Goal: Transaction & Acquisition: Book appointment/travel/reservation

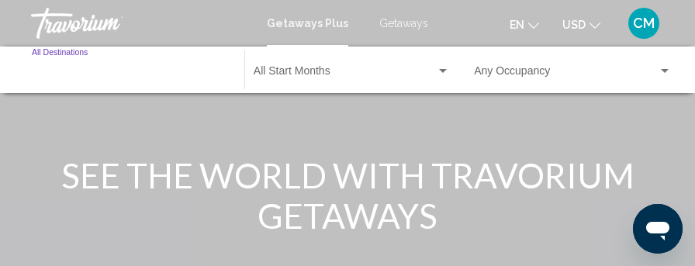
click at [71, 75] on input "Destination All Destinations" at bounding box center [130, 74] width 197 height 12
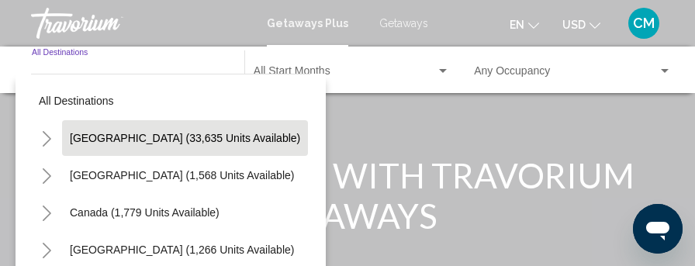
click at [127, 139] on span "[GEOGRAPHIC_DATA] (33,635 units available)" at bounding box center [185, 138] width 230 height 12
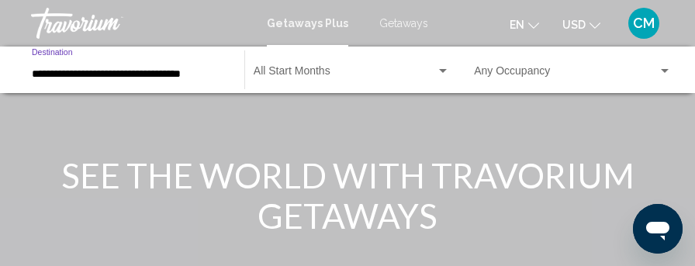
click at [118, 74] on input "**********" at bounding box center [130, 74] width 197 height 12
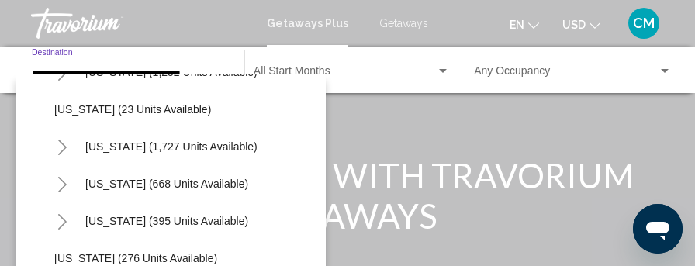
scroll to position [1086, 0]
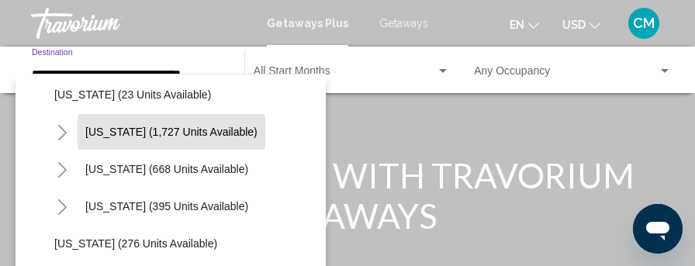
click at [133, 133] on span "[US_STATE] (1,727 units available)" at bounding box center [171, 132] width 172 height 12
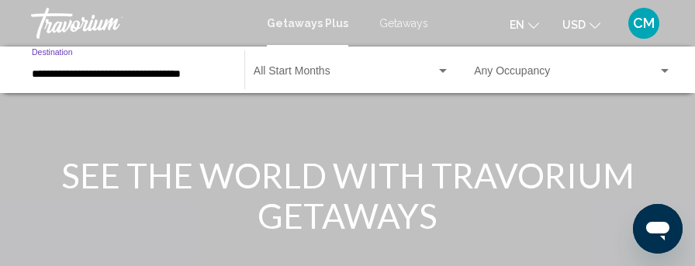
click at [134, 72] on input "**********" at bounding box center [130, 74] width 197 height 12
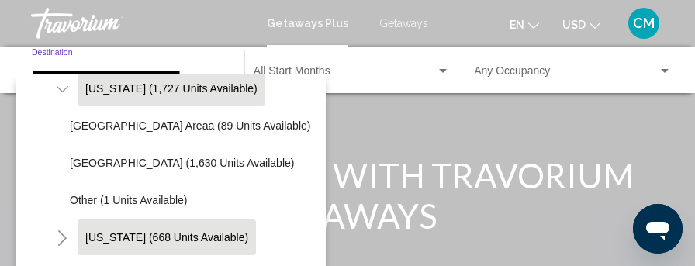
scroll to position [1106, 0]
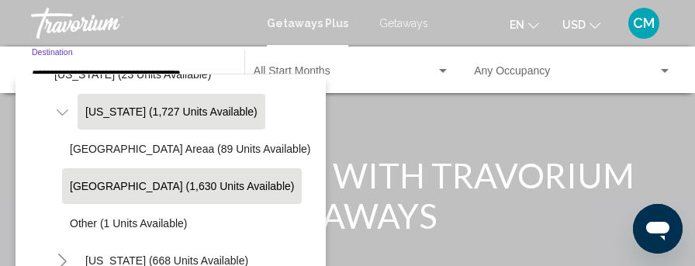
click at [130, 185] on span "[GEOGRAPHIC_DATA] (1,630 units available)" at bounding box center [182, 186] width 224 height 12
type input "**********"
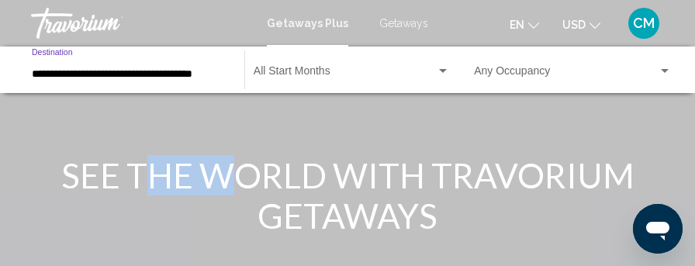
click at [130, 185] on h1 "SEE THE WORLD WITH TRAVORIUM GETAWAYS" at bounding box center [348, 195] width 582 height 81
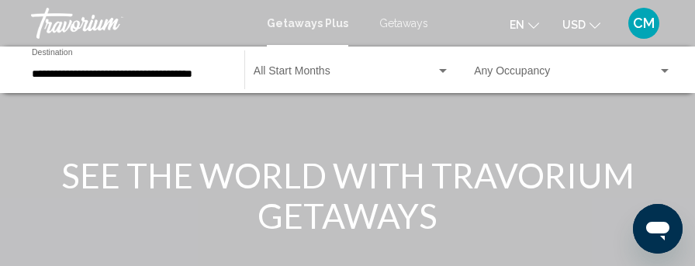
click at [324, 68] on span "Search widget" at bounding box center [345, 74] width 182 height 12
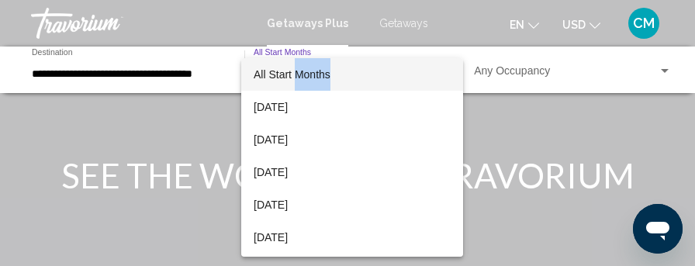
click at [324, 67] on span "All Start Months" at bounding box center [352, 74] width 197 height 33
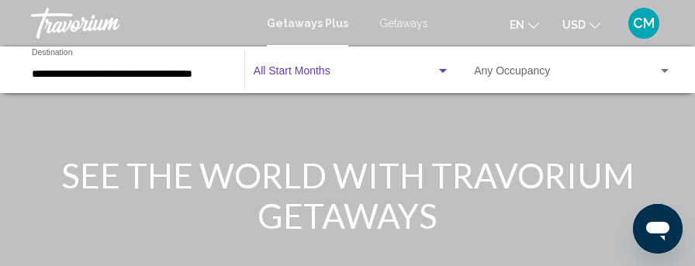
click at [324, 71] on span "Search widget" at bounding box center [345, 74] width 182 height 12
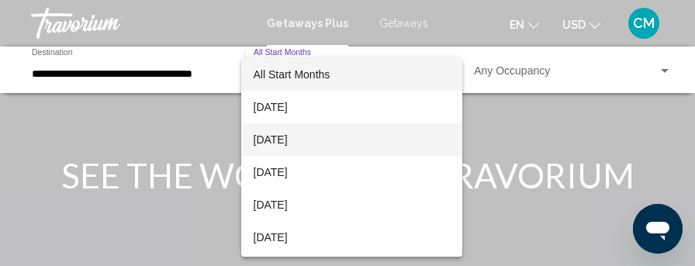
click at [304, 140] on span "[DATE]" at bounding box center [352, 139] width 197 height 33
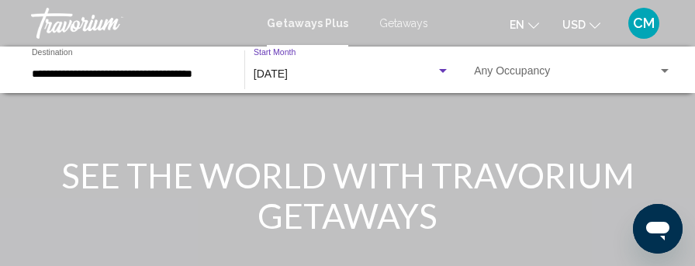
click at [304, 140] on div "Main content" at bounding box center [347, 232] width 695 height 465
click at [666, 67] on div "Search widget" at bounding box center [665, 71] width 14 height 12
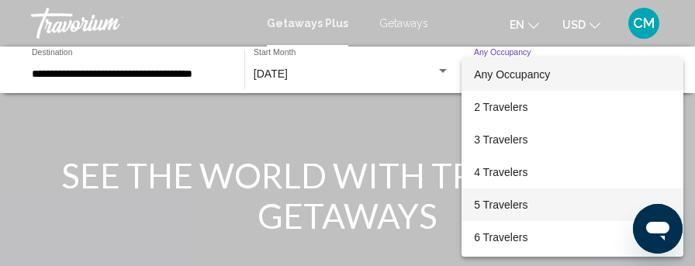
scroll to position [78, 0]
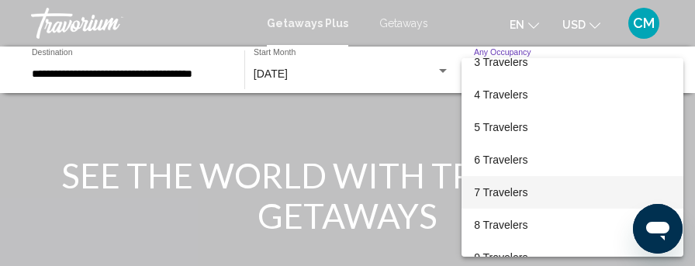
click at [503, 196] on span "7 Travelers" at bounding box center [572, 192] width 197 height 33
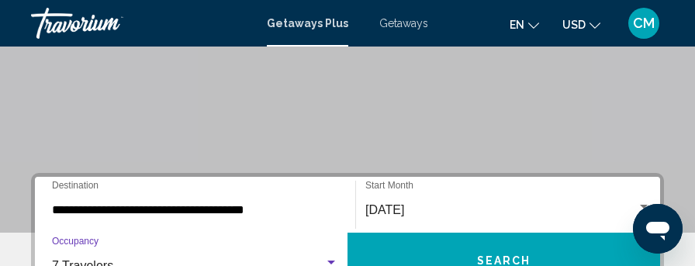
scroll to position [310, 0]
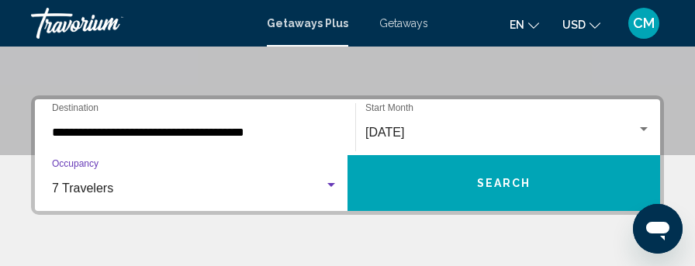
click at [492, 182] on span "Search" at bounding box center [504, 184] width 54 height 12
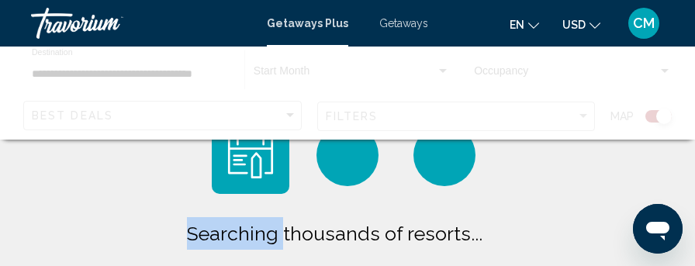
click at [492, 182] on div "Searching thousands of resorts... Checking availability for your preferred date…" at bounding box center [347, 227] width 560 height 222
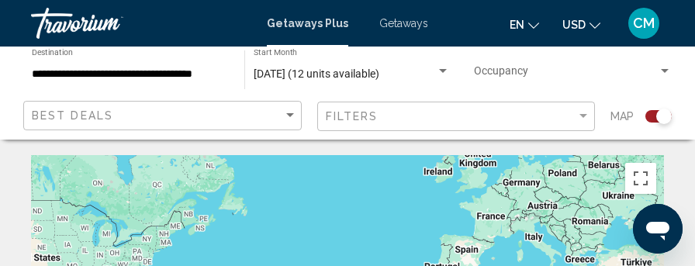
click at [653, 117] on div "Search widget" at bounding box center [658, 116] width 26 height 12
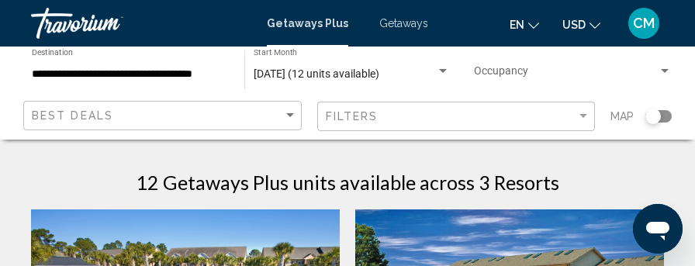
click at [653, 117] on div "Search widget" at bounding box center [653, 117] width 16 height 16
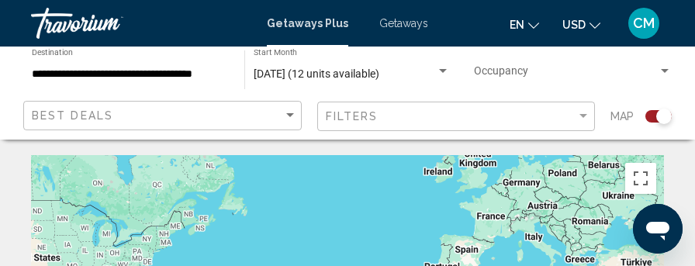
click at [649, 116] on div "Search widget" at bounding box center [658, 116] width 26 height 12
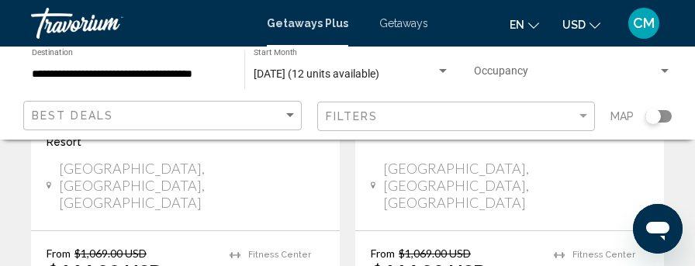
scroll to position [310, 0]
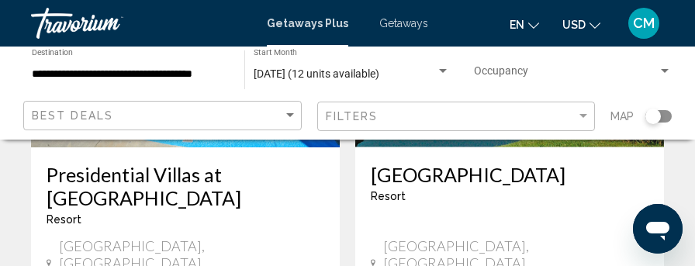
click at [391, 26] on span "Getaways" at bounding box center [403, 23] width 49 height 12
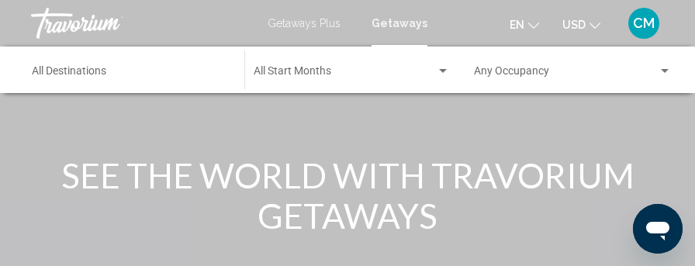
click at [95, 74] on input "Destination All Destinations" at bounding box center [130, 74] width 197 height 12
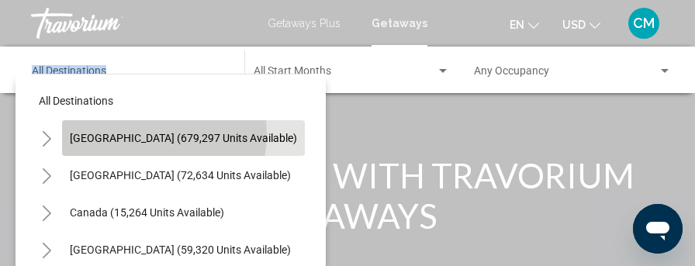
click at [150, 134] on span "[GEOGRAPHIC_DATA] (679,297 units available)" at bounding box center [183, 138] width 227 height 12
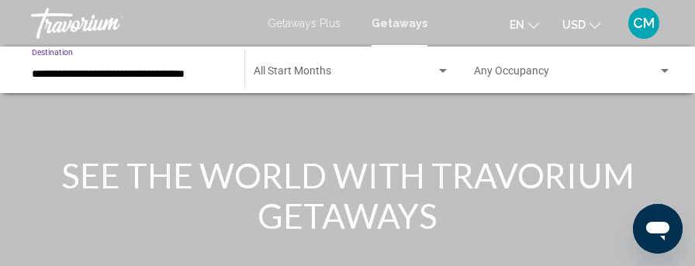
scroll to position [78, 0]
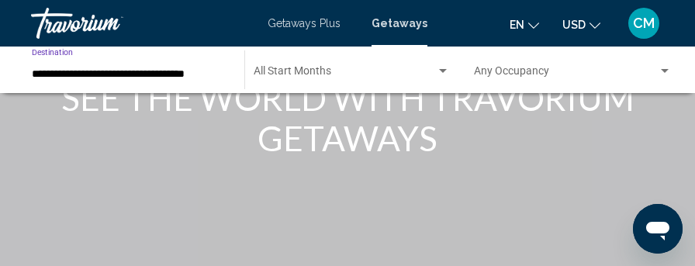
click at [135, 73] on input "**********" at bounding box center [130, 74] width 197 height 12
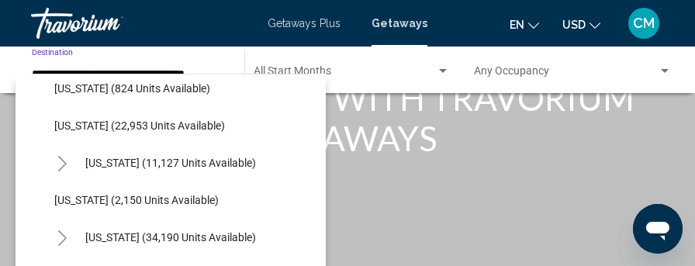
scroll to position [1319, 0]
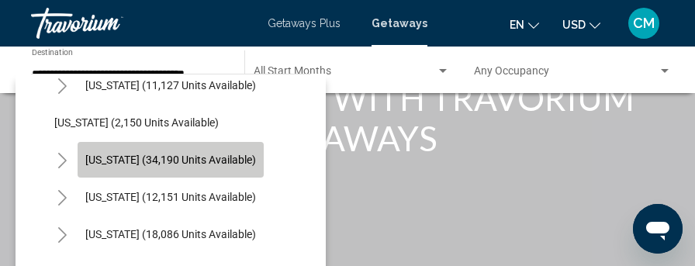
click at [141, 156] on span "[US_STATE] (34,190 units available)" at bounding box center [170, 160] width 171 height 12
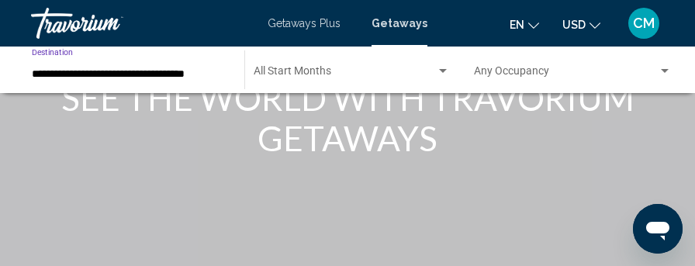
click at [158, 76] on input "**********" at bounding box center [130, 74] width 197 height 12
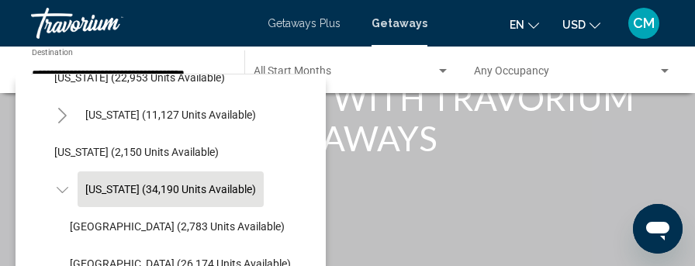
scroll to position [1367, 0]
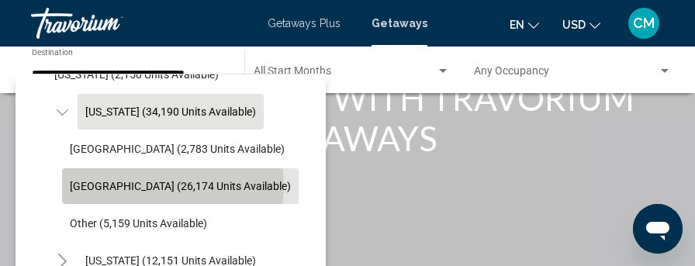
click at [140, 185] on span "[GEOGRAPHIC_DATA] (26,174 units available)" at bounding box center [180, 186] width 221 height 12
type input "**********"
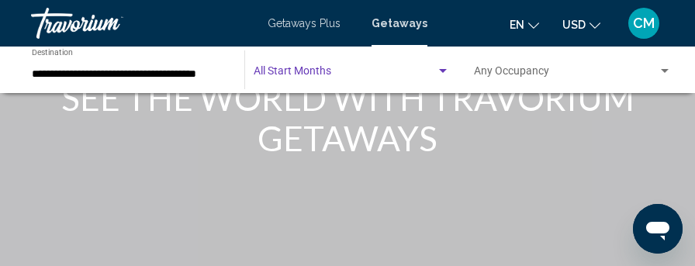
click at [442, 68] on div "Search widget" at bounding box center [443, 71] width 14 height 12
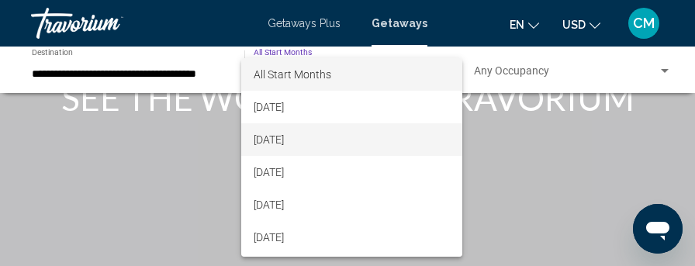
click at [292, 137] on span "[DATE]" at bounding box center [352, 139] width 197 height 33
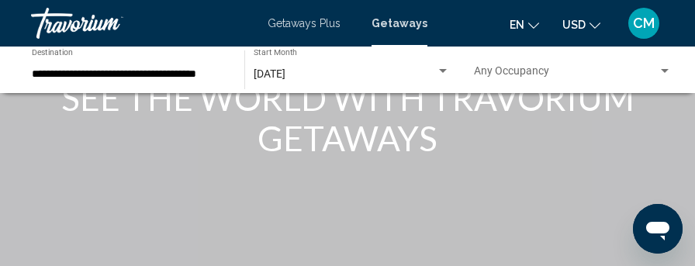
click at [292, 137] on h1 "SEE THE WORLD WITH TRAVORIUM GETAWAYS" at bounding box center [348, 118] width 582 height 81
click at [665, 67] on div "Search widget" at bounding box center [665, 71] width 14 height 12
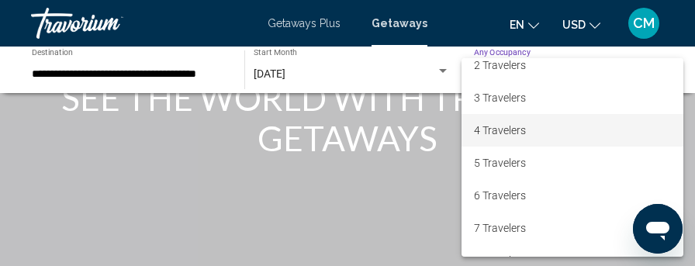
scroll to position [78, 0]
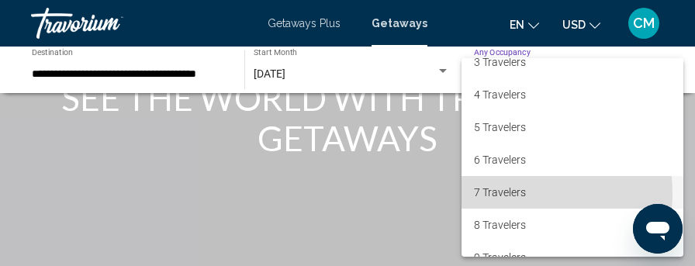
click at [514, 193] on span "7 Travelers" at bounding box center [572, 192] width 197 height 33
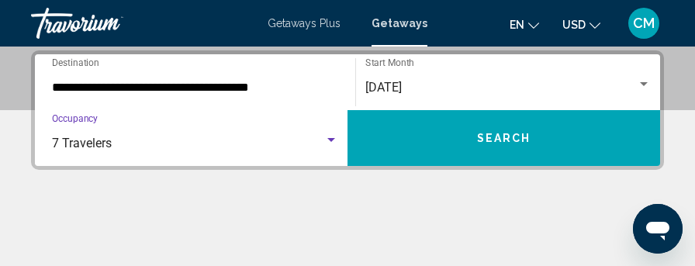
scroll to position [388, 0]
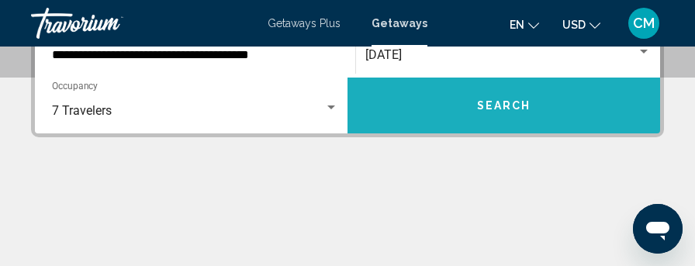
click at [476, 105] on button "Search" at bounding box center [504, 106] width 313 height 56
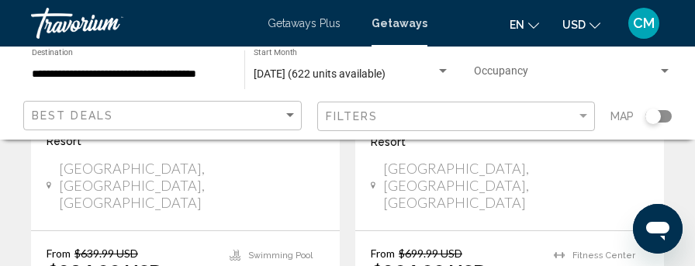
scroll to position [1008, 0]
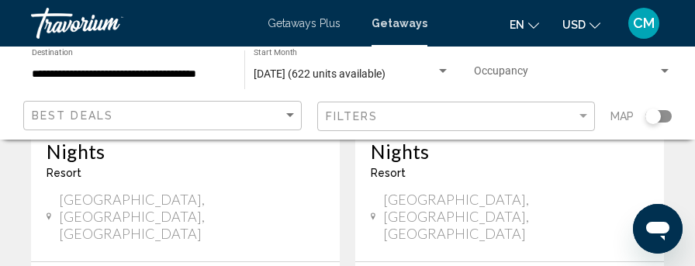
scroll to position [465, 0]
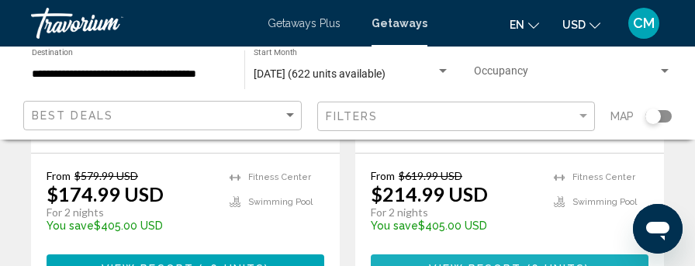
click at [486, 263] on span "View Resort" at bounding box center [475, 269] width 92 height 12
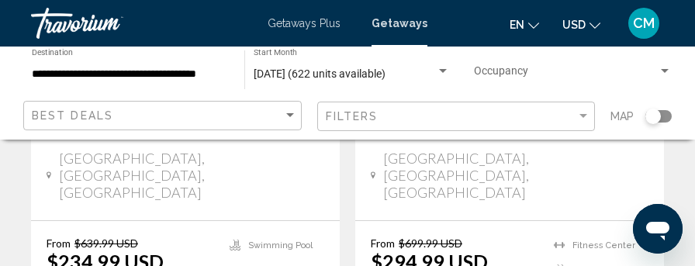
scroll to position [1008, 0]
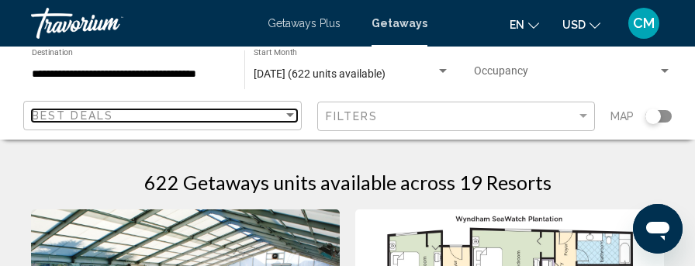
click at [286, 115] on div "Sort by" at bounding box center [290, 115] width 8 height 4
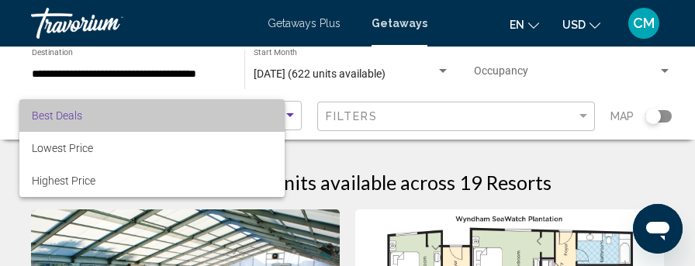
click at [285, 115] on mat-option "Best Deals" at bounding box center [151, 115] width 265 height 33
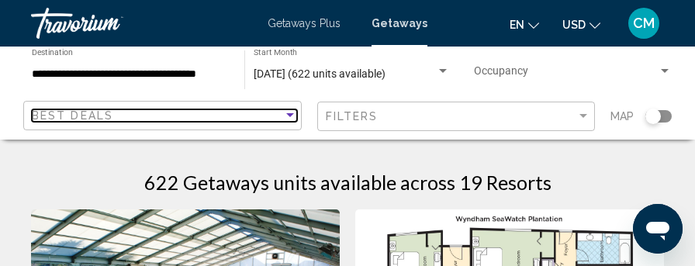
click at [286, 115] on div "Sort by" at bounding box center [290, 115] width 8 height 4
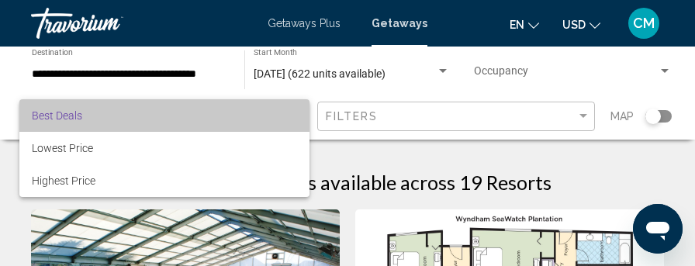
click at [294, 116] on span "Best Deals" at bounding box center [164, 115] width 265 height 33
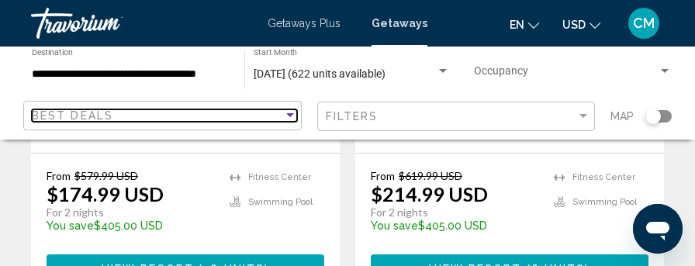
scroll to position [543, 0]
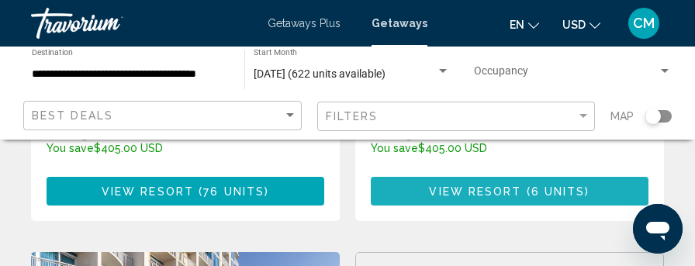
click at [462, 185] on span "View Resort" at bounding box center [475, 191] width 92 height 12
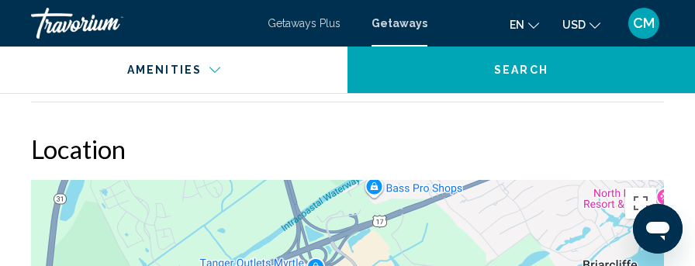
scroll to position [2609, 0]
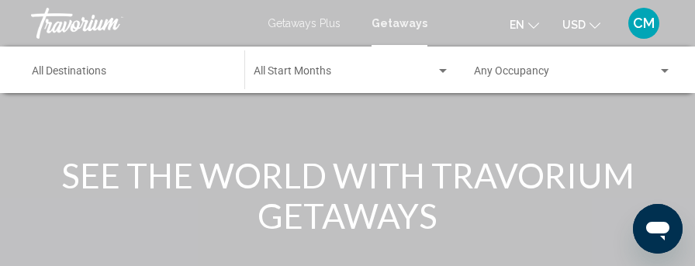
click at [295, 22] on span "Getaways Plus" at bounding box center [304, 23] width 73 height 12
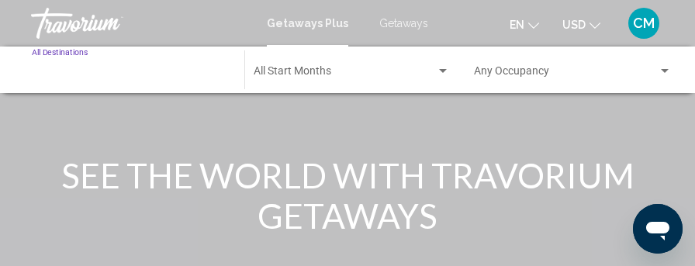
click at [95, 73] on input "Destination All Destinations" at bounding box center [130, 74] width 197 height 12
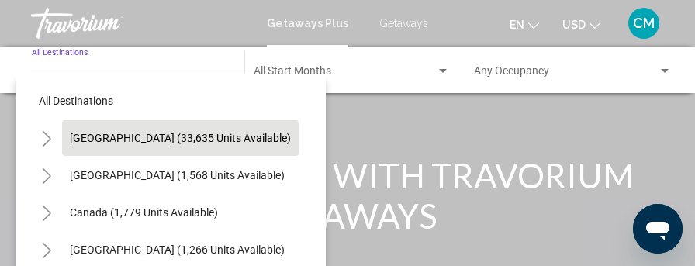
click at [140, 147] on button "United States (33,635 units available)" at bounding box center [180, 138] width 237 height 36
type input "**********"
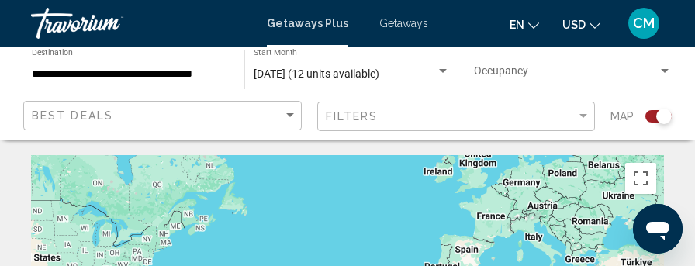
click at [649, 118] on div "Search widget" at bounding box center [658, 116] width 26 height 12
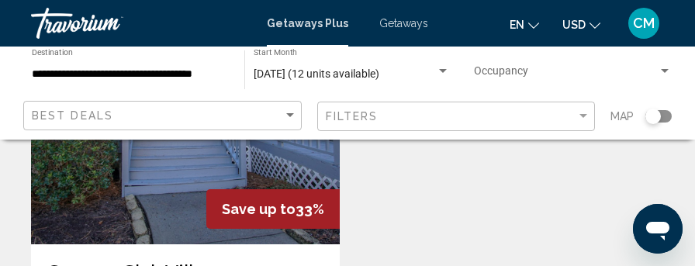
scroll to position [776, 0]
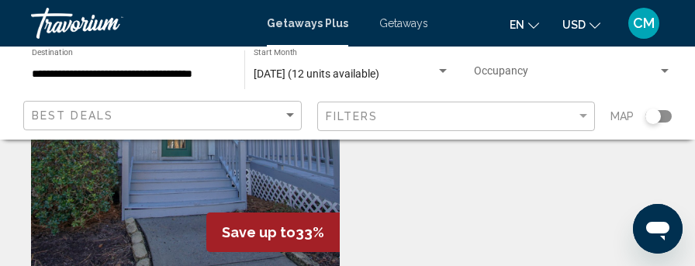
click at [168, 176] on img "Main content" at bounding box center [185, 143] width 309 height 248
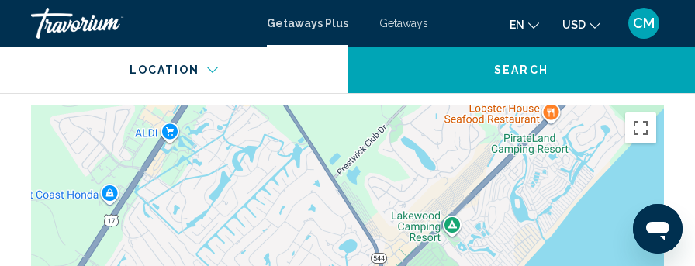
scroll to position [2357, 0]
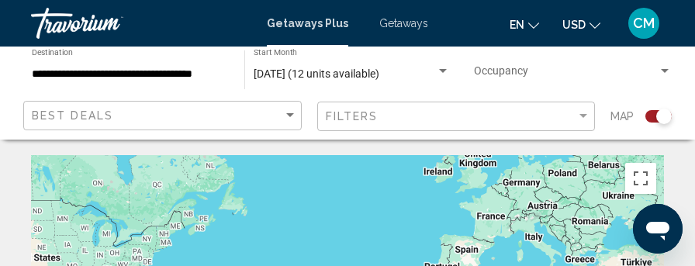
click at [652, 117] on div "Search widget" at bounding box center [658, 116] width 26 height 12
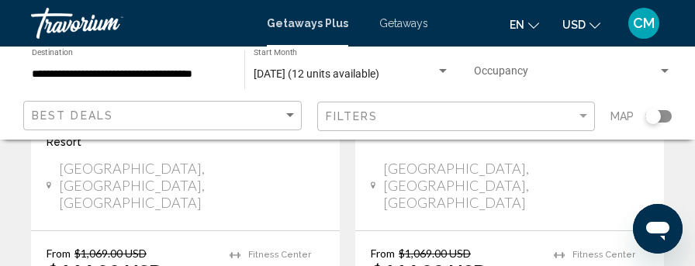
scroll to position [465, 0]
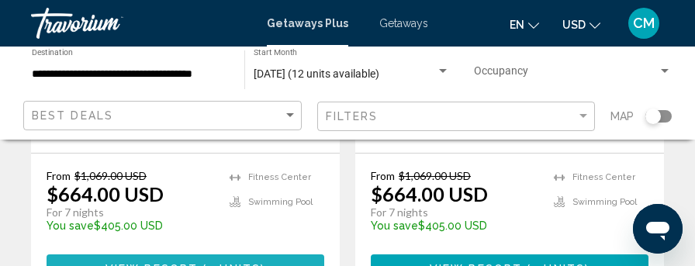
click at [148, 263] on span "View Resort" at bounding box center [152, 269] width 92 height 12
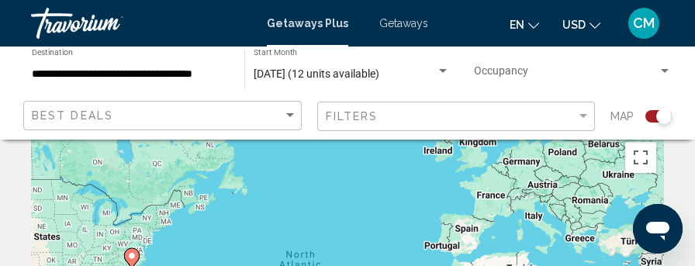
scroll to position [78, 0]
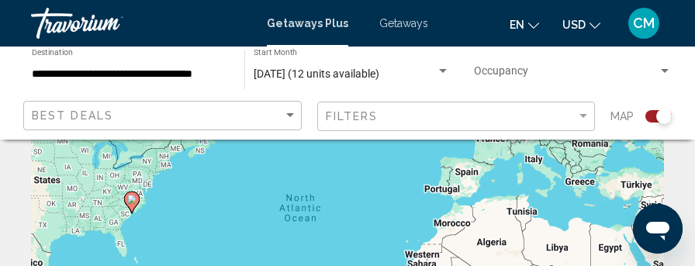
click at [652, 117] on div "Search widget" at bounding box center [658, 116] width 26 height 12
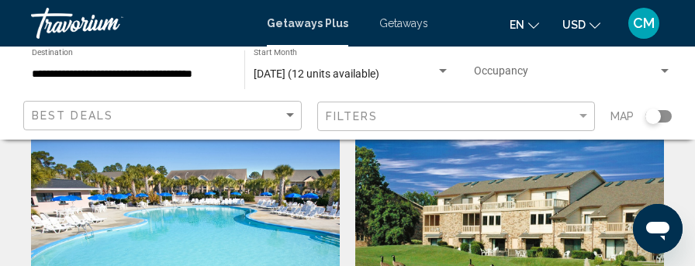
click at [652, 117] on div "Search widget" at bounding box center [653, 117] width 16 height 16
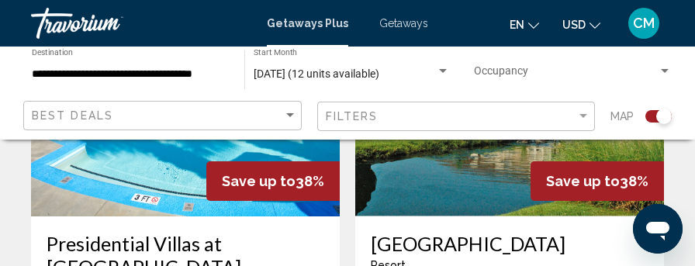
scroll to position [543, 0]
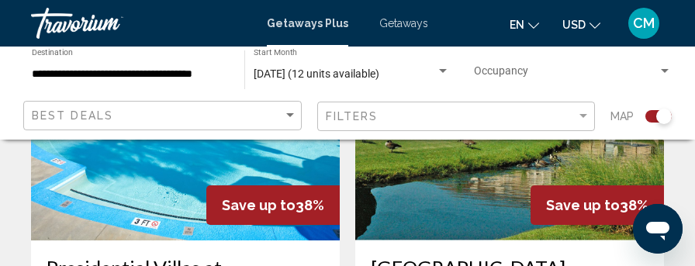
click at [487, 166] on img "Main content" at bounding box center [509, 116] width 309 height 248
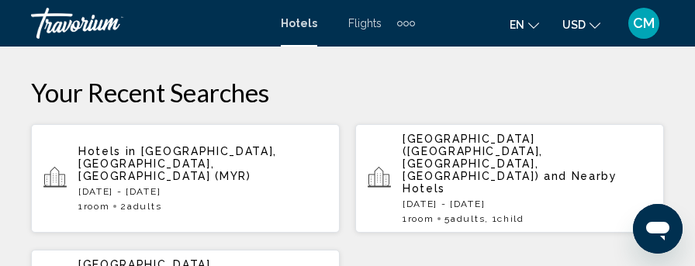
scroll to position [310, 0]
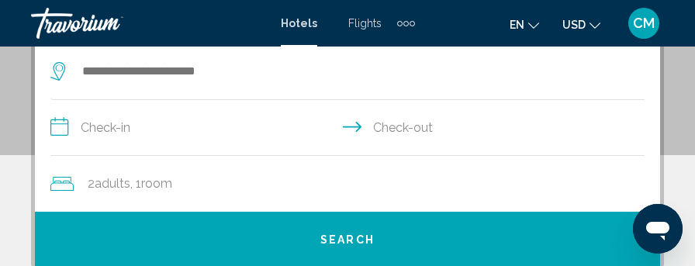
click at [67, 130] on input "**********" at bounding box center [350, 130] width 600 height 60
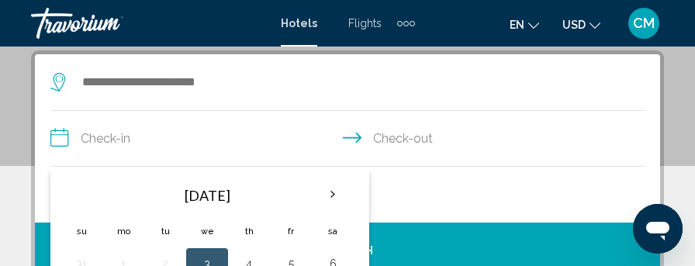
scroll to position [377, 0]
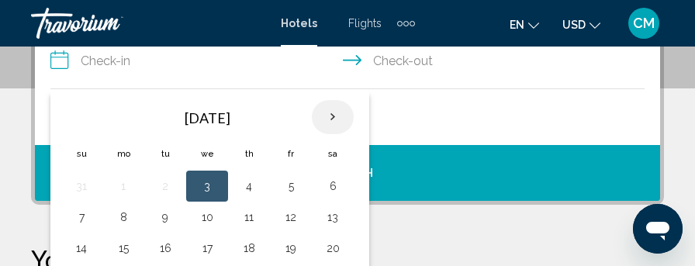
click at [333, 117] on th "Next month" at bounding box center [333, 117] width 42 height 34
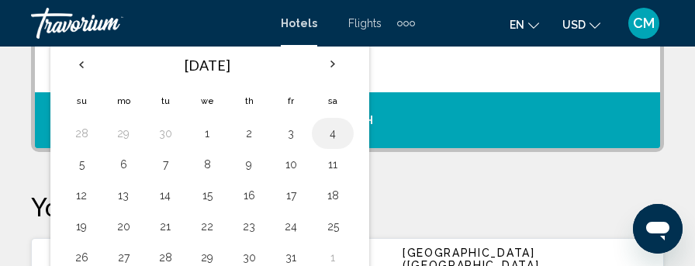
scroll to position [455, 0]
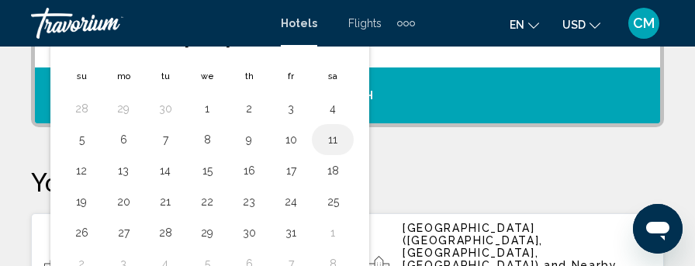
click at [328, 134] on button "11" at bounding box center [332, 140] width 25 height 22
type input "**********"
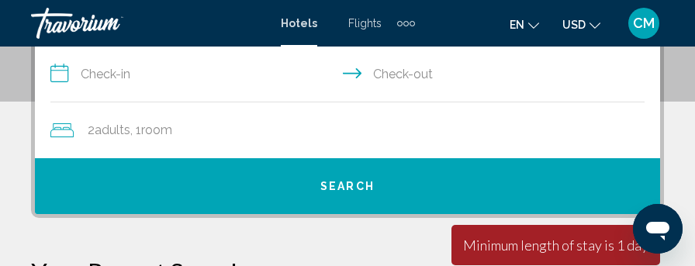
scroll to position [332, 0]
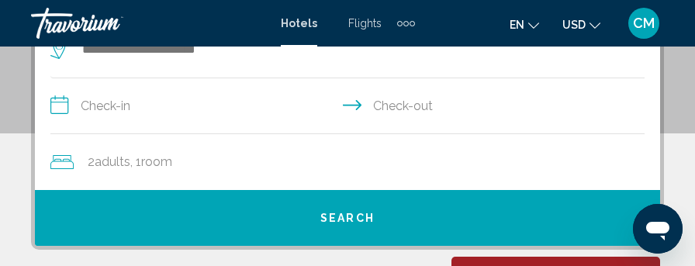
click at [213, 160] on div "2 Adult Adults , 1 Room rooms" at bounding box center [355, 162] width 610 height 22
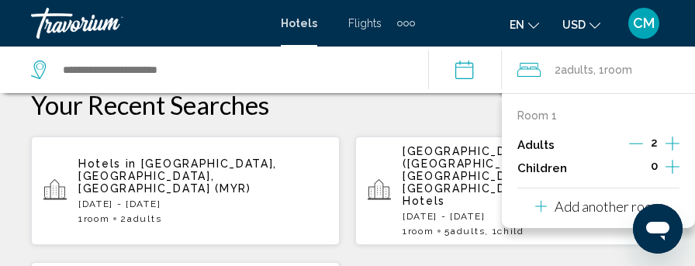
scroll to position [455, 0]
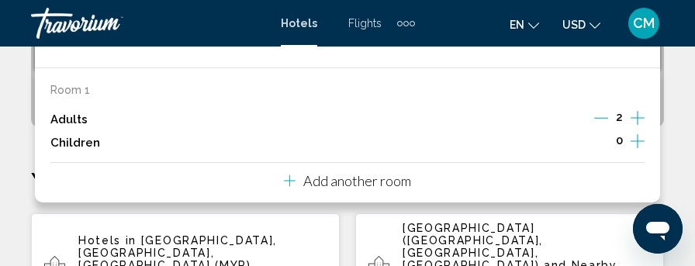
click at [638, 117] on icon "Increment adults" at bounding box center [638, 118] width 14 height 14
click at [638, 67] on div "2 Adult Adults , 1 Room rooms Room 1 Adults 2 Children 0 Add another room" at bounding box center [347, 40] width 625 height 56
click at [638, 116] on icon "Increment adults" at bounding box center [638, 118] width 14 height 14
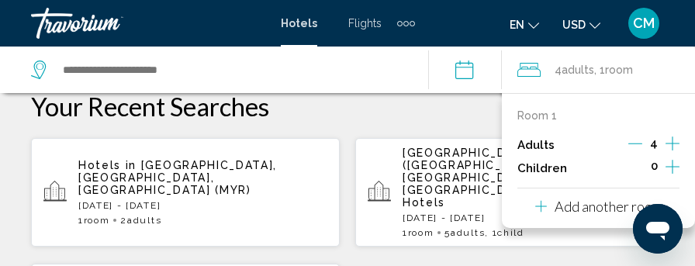
scroll to position [532, 0]
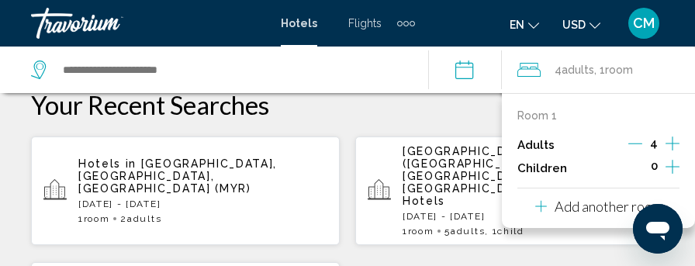
click at [675, 140] on icon "Increment adults" at bounding box center [673, 143] width 14 height 19
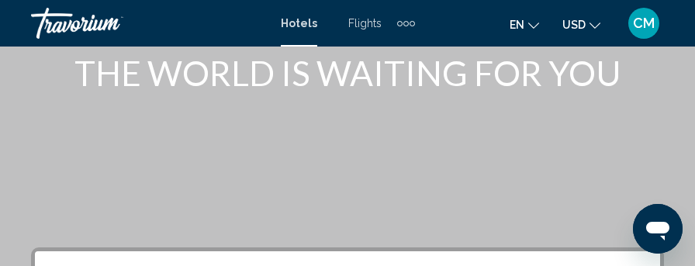
scroll to position [0, 0]
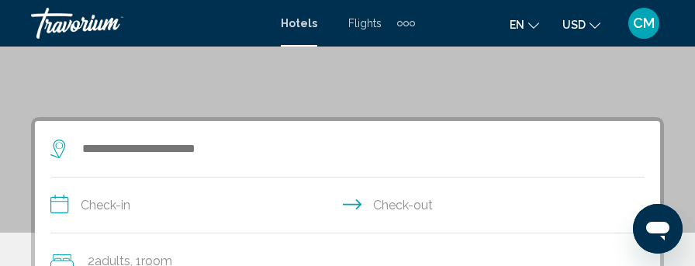
scroll to position [310, 0]
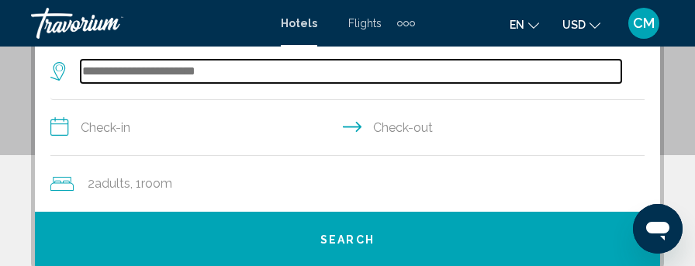
click at [166, 71] on input "Search widget" at bounding box center [351, 71] width 541 height 23
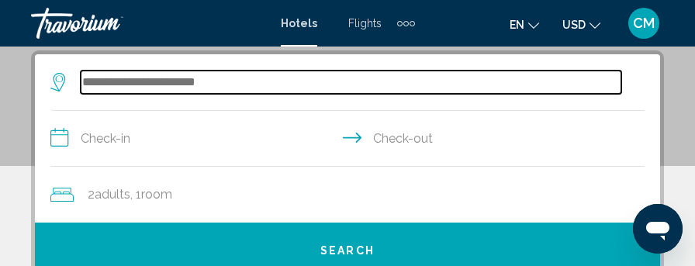
click at [173, 82] on input "Search widget" at bounding box center [351, 82] width 541 height 23
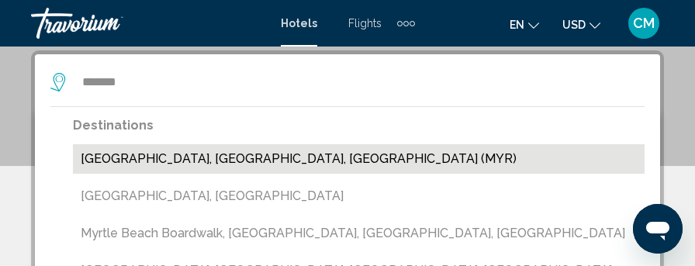
click at [170, 158] on button "Myrtle Beach, SC, United States (MYR)" at bounding box center [359, 158] width 572 height 29
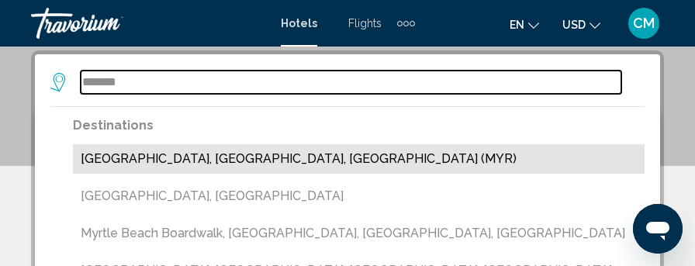
type input "**********"
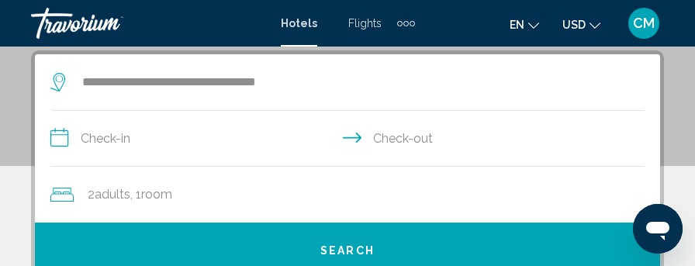
click at [133, 136] on input "**********" at bounding box center [350, 141] width 600 height 60
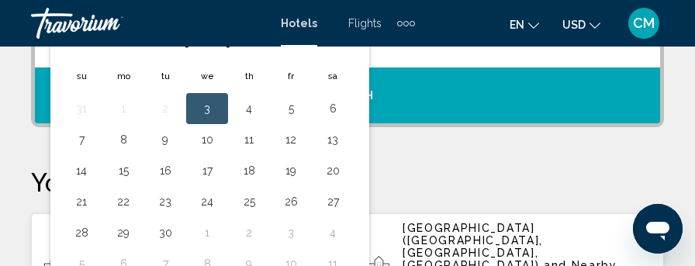
scroll to position [377, 0]
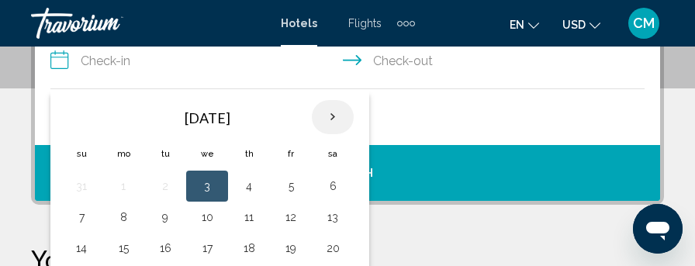
click at [330, 113] on th "Next month" at bounding box center [333, 117] width 42 height 34
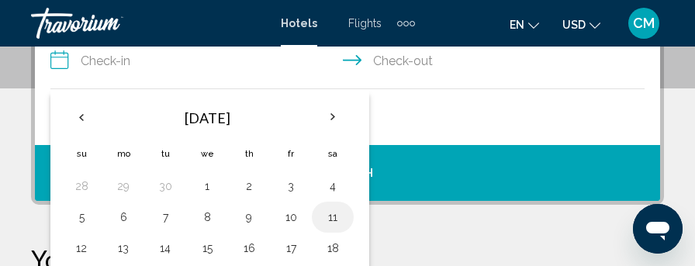
click at [333, 216] on button "11" at bounding box center [332, 217] width 25 height 22
click at [360, 57] on input "**********" at bounding box center [350, 63] width 600 height 60
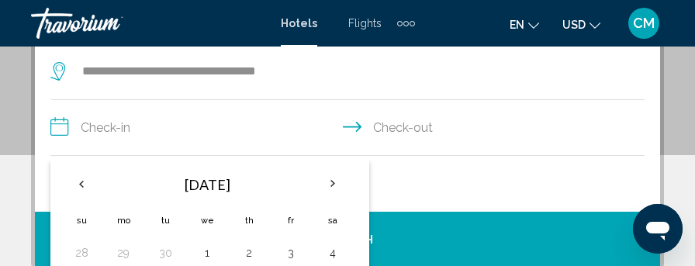
scroll to position [299, 0]
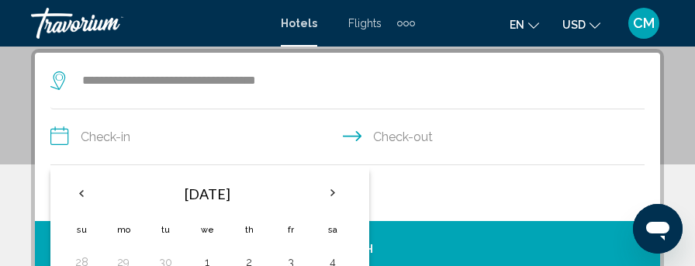
click at [360, 57] on div "**********" at bounding box center [347, 165] width 625 height 224
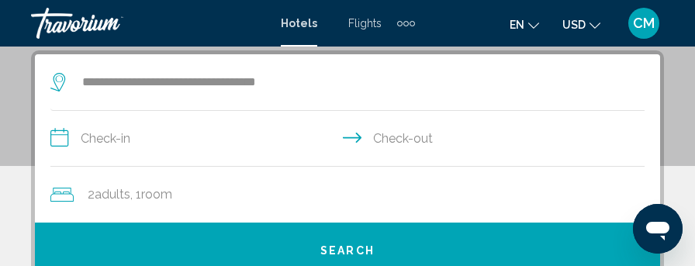
click at [393, 137] on input "**********" at bounding box center [350, 141] width 600 height 60
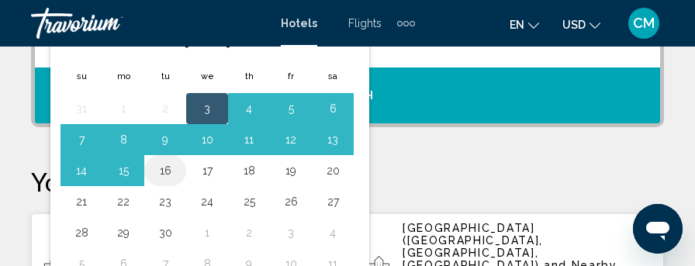
scroll to position [377, 0]
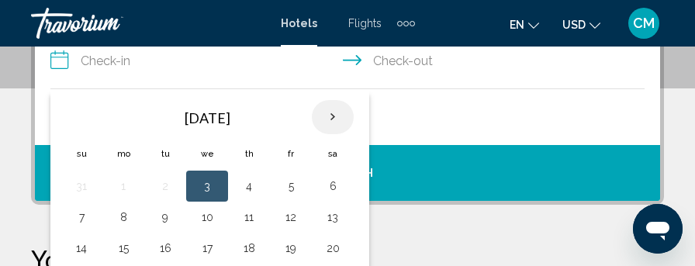
click at [331, 117] on th "Next month" at bounding box center [333, 117] width 42 height 34
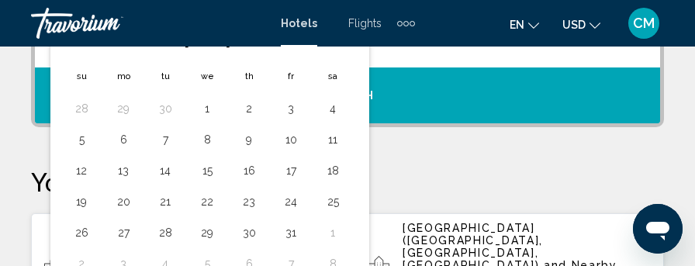
click at [434, 58] on div "2 Adult Adults , 1 Room rooms" at bounding box center [355, 40] width 610 height 56
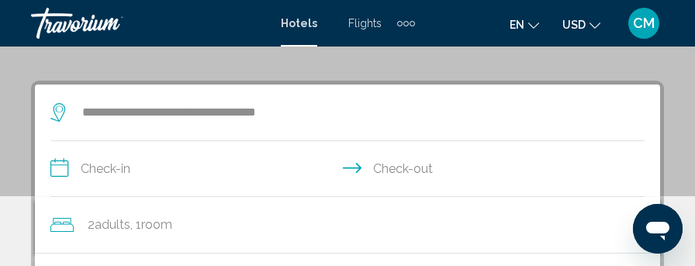
scroll to position [254, 0]
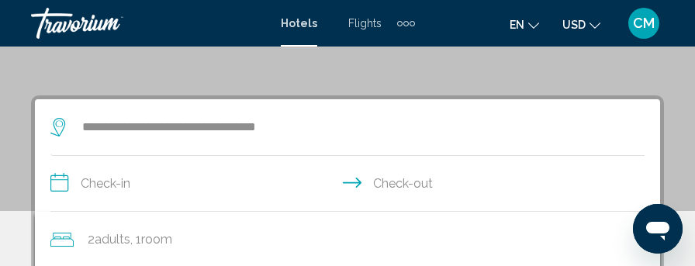
click at [119, 183] on input "**********" at bounding box center [350, 186] width 600 height 60
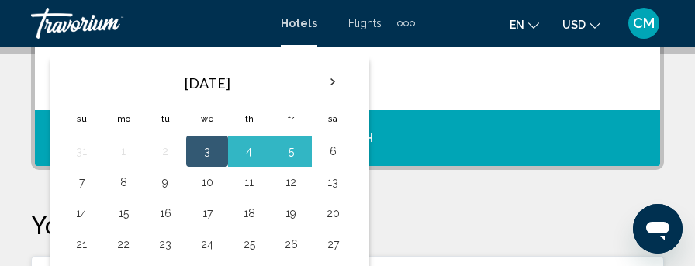
scroll to position [377, 0]
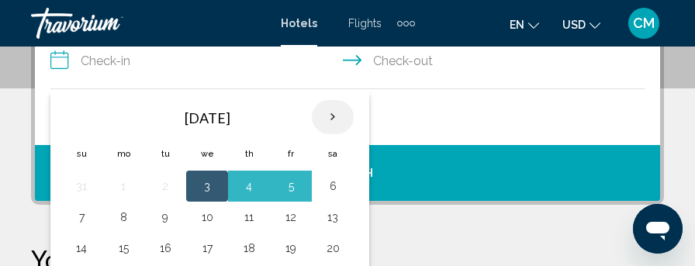
click at [328, 112] on th "Next month" at bounding box center [333, 117] width 42 height 34
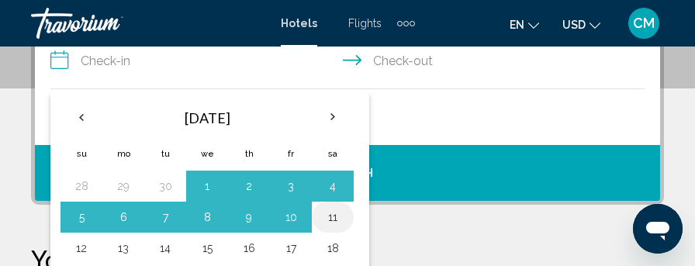
click at [334, 215] on button "11" at bounding box center [332, 217] width 25 height 22
type input "**********"
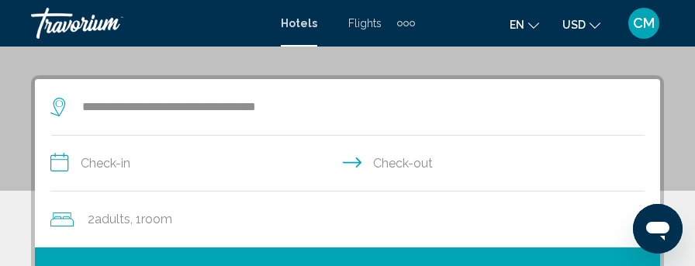
scroll to position [299, 0]
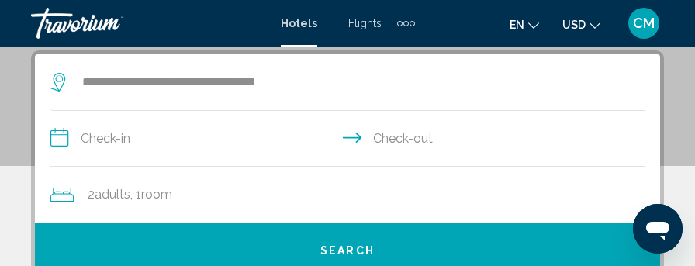
click at [410, 134] on input "**********" at bounding box center [350, 141] width 600 height 60
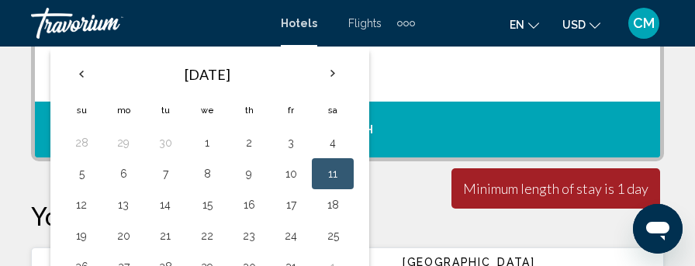
scroll to position [455, 0]
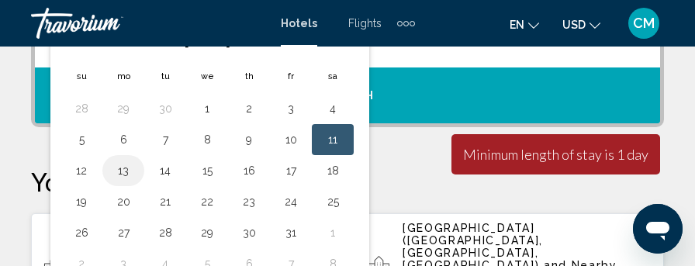
click at [123, 167] on button "13" at bounding box center [123, 171] width 25 height 22
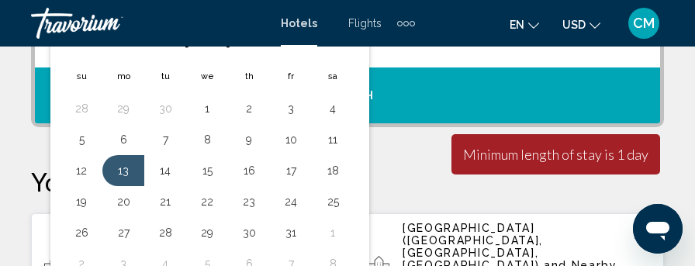
click at [393, 54] on div "2 Adult Adults , 1 Room rooms" at bounding box center [355, 40] width 610 height 56
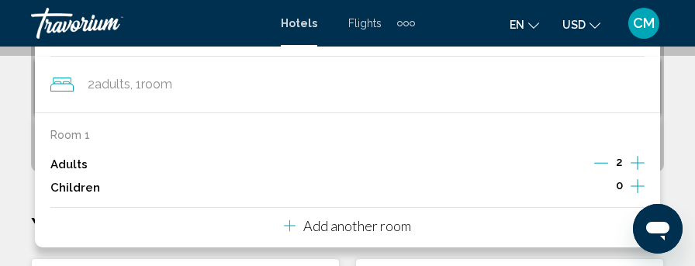
click at [638, 161] on icon "Increment adults" at bounding box center [638, 163] width 14 height 19
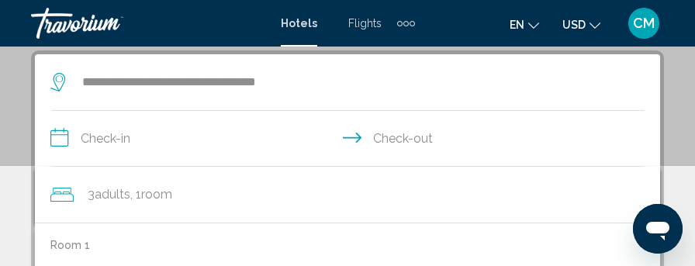
click at [638, 161] on div "**********" at bounding box center [347, 166] width 625 height 224
click at [638, 161] on input "**********" at bounding box center [350, 141] width 600 height 60
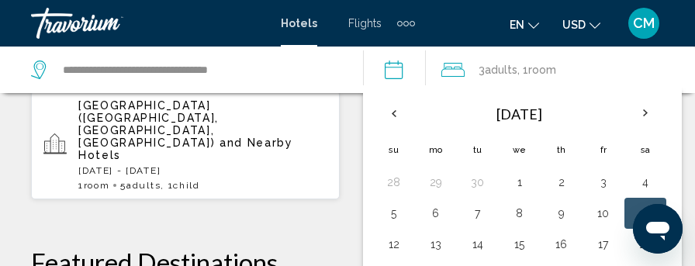
scroll to position [765, 0]
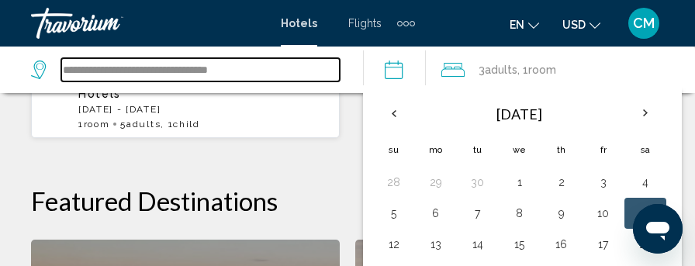
click at [307, 70] on input "**********" at bounding box center [200, 69] width 278 height 23
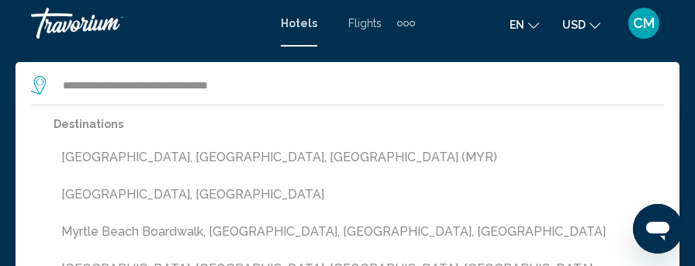
click at [307, 71] on div "**********" at bounding box center [347, 85] width 633 height 47
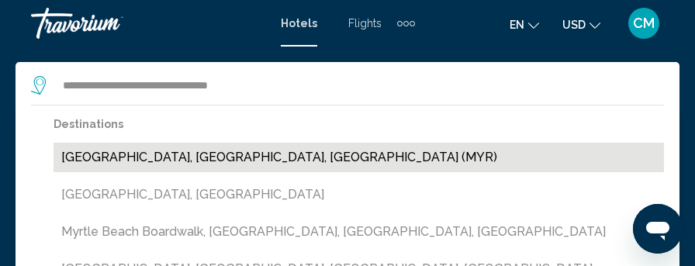
click at [334, 150] on button "Myrtle Beach, SC, United States (MYR)" at bounding box center [359, 157] width 611 height 29
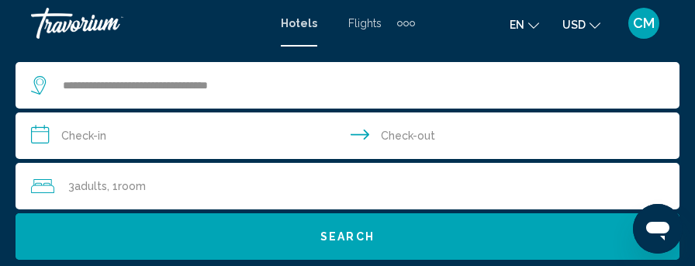
click at [137, 182] on span "Room" at bounding box center [132, 186] width 28 height 12
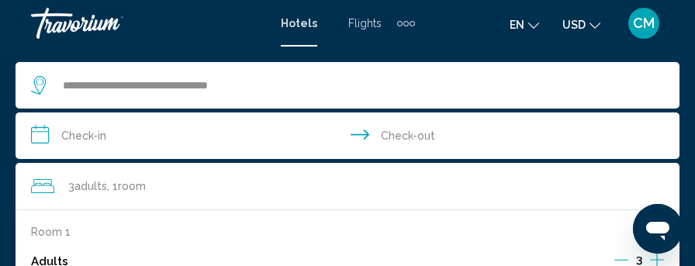
scroll to position [1029, 0]
drag, startPoint x: 51, startPoint y: 258, endPoint x: 269, endPoint y: 223, distance: 220.9
click at [659, 258] on icon "Increment adults" at bounding box center [657, 260] width 14 height 19
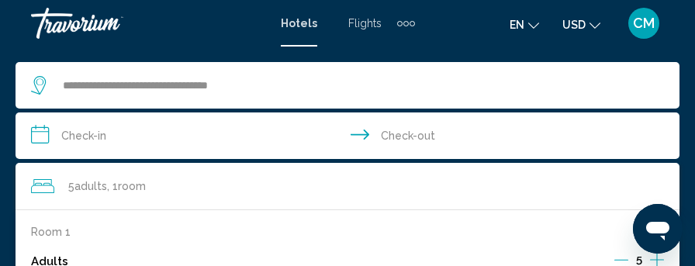
click at [659, 258] on icon "Increment adults" at bounding box center [657, 260] width 14 height 19
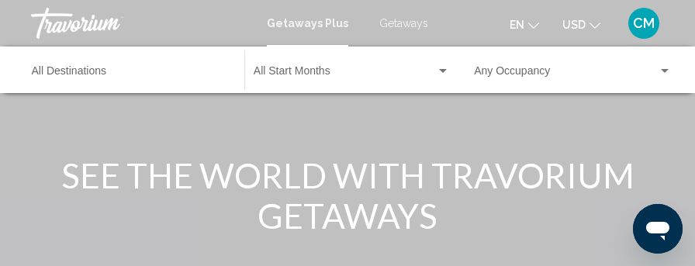
click at [668, 71] on div "Search widget" at bounding box center [665, 71] width 8 height 4
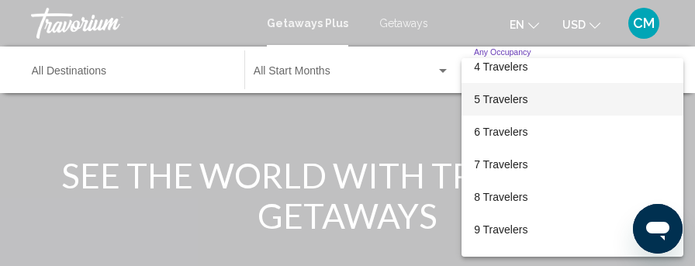
scroll to position [127, 0]
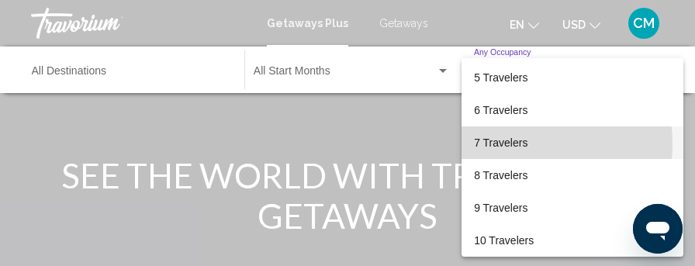
click at [503, 144] on span "7 Travelers" at bounding box center [572, 142] width 197 height 33
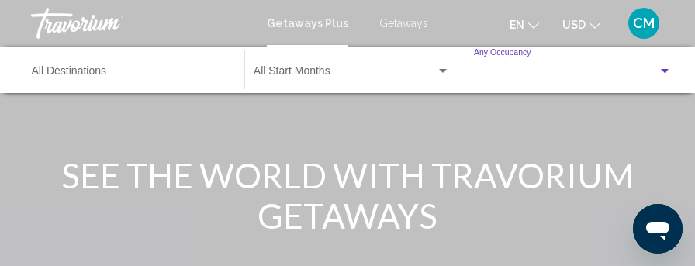
click at [503, 144] on div "Main content" at bounding box center [347, 232] width 695 height 465
click at [336, 69] on span "Search widget" at bounding box center [345, 74] width 182 height 12
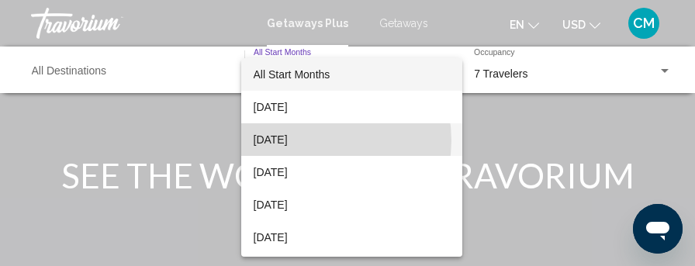
click at [315, 140] on span "[DATE]" at bounding box center [352, 139] width 197 height 33
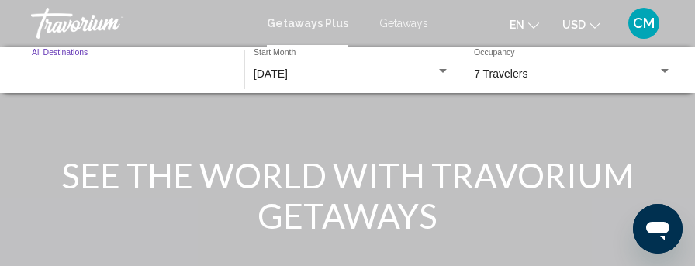
click at [83, 71] on input "Destination All Destinations" at bounding box center [130, 74] width 197 height 12
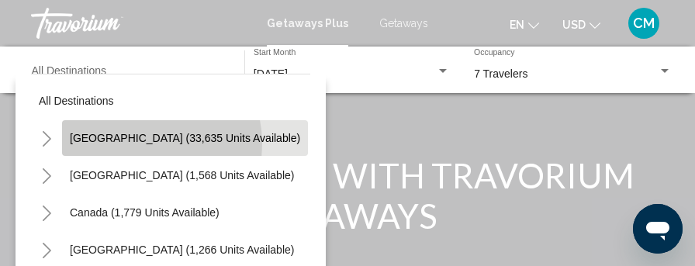
click at [138, 144] on button "[GEOGRAPHIC_DATA] (33,635 units available)" at bounding box center [185, 138] width 246 height 36
click at [138, 144] on div "Main content" at bounding box center [347, 232] width 695 height 465
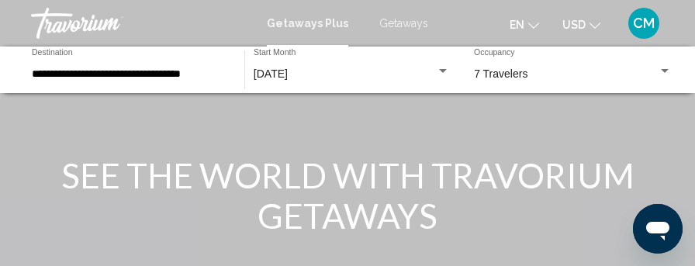
click at [132, 74] on input "**********" at bounding box center [130, 74] width 197 height 12
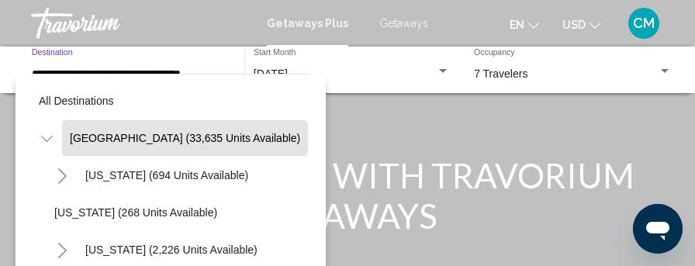
click at [132, 74] on div "All destinations [GEOGRAPHIC_DATA] (33,635 units available) [US_STATE] (694 uni…" at bounding box center [170, 194] width 279 height 240
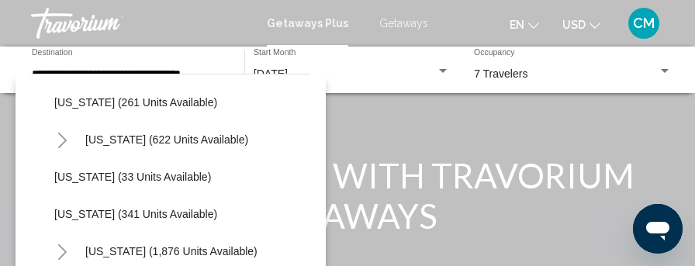
scroll to position [1008, 0]
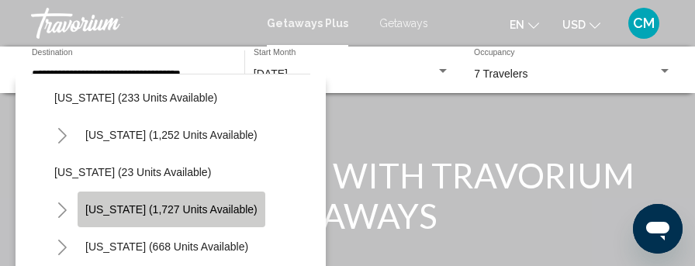
click at [142, 215] on span "[US_STATE] (1,727 units available)" at bounding box center [171, 209] width 172 height 12
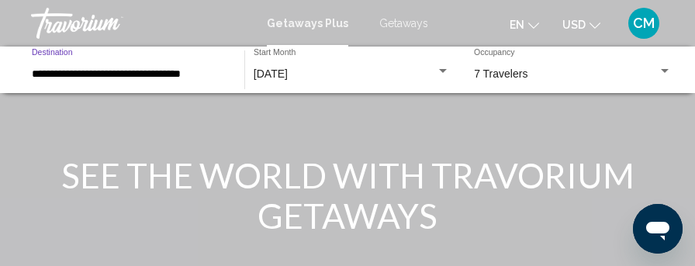
click at [161, 77] on input "**********" at bounding box center [130, 74] width 197 height 12
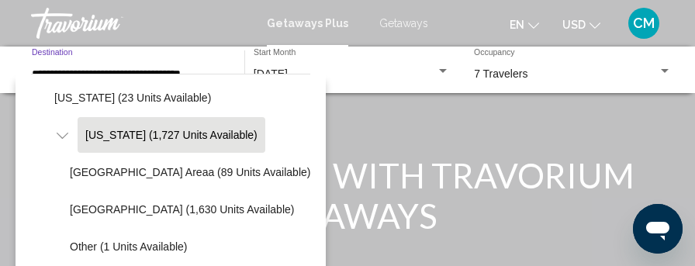
scroll to position [1106, 0]
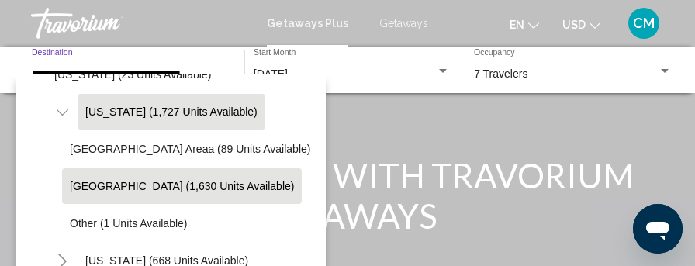
click at [157, 190] on span "[GEOGRAPHIC_DATA] (1,630 units available)" at bounding box center [182, 186] width 224 height 12
type input "**********"
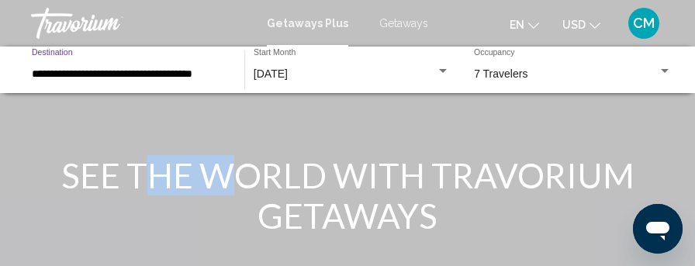
click at [157, 190] on h1 "SEE THE WORLD WITH TRAVORIUM GETAWAYS" at bounding box center [348, 195] width 582 height 81
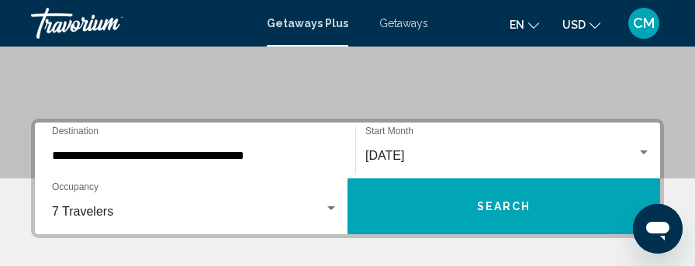
scroll to position [310, 0]
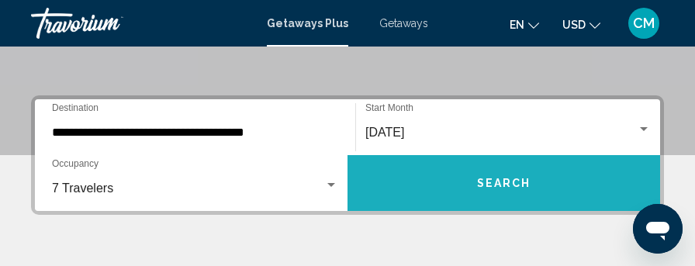
click at [501, 180] on span "Search" at bounding box center [504, 184] width 54 height 12
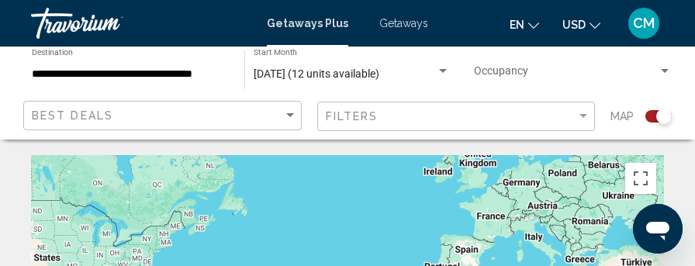
click at [652, 116] on div "Search widget" at bounding box center [658, 116] width 26 height 12
click at [656, 116] on div "Search widget" at bounding box center [664, 117] width 16 height 16
click at [649, 117] on div "Search widget" at bounding box center [658, 116] width 26 height 12
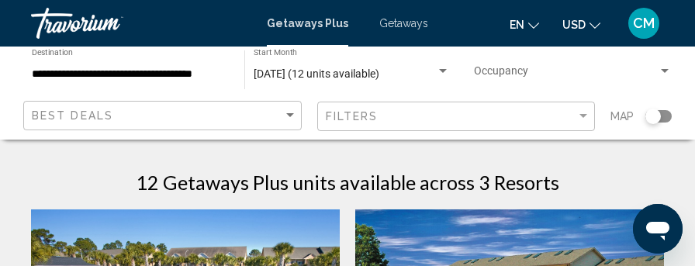
click at [649, 117] on div "Search widget" at bounding box center [653, 117] width 16 height 16
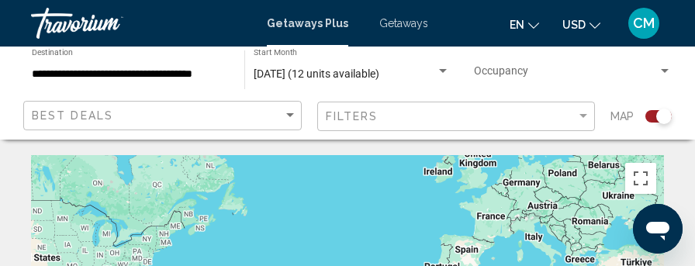
click at [630, 122] on span "Map" at bounding box center [622, 117] width 23 height 22
click at [653, 117] on div "Search widget" at bounding box center [658, 116] width 26 height 12
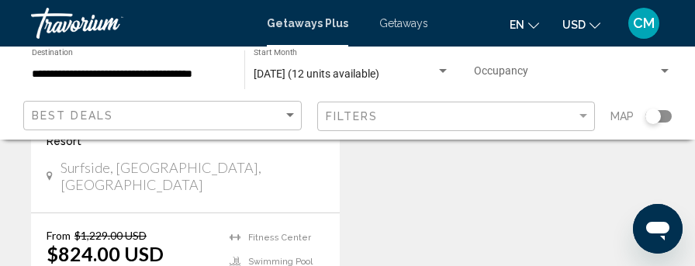
scroll to position [1008, 0]
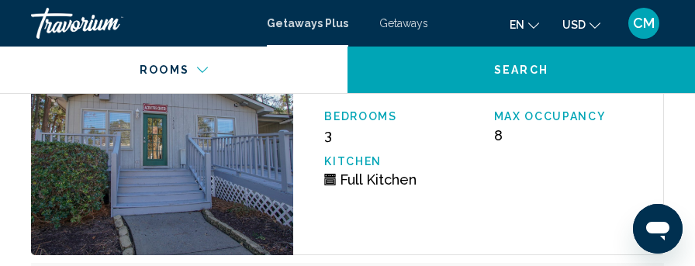
scroll to position [3074, 0]
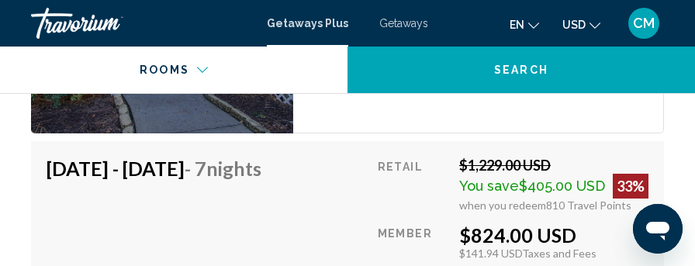
click at [407, 24] on span "Getaways" at bounding box center [403, 23] width 49 height 12
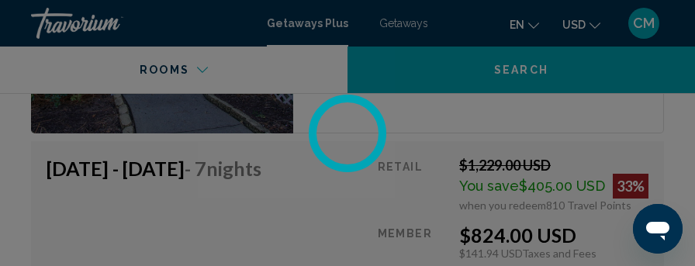
click at [407, 24] on div at bounding box center [347, 133] width 695 height 266
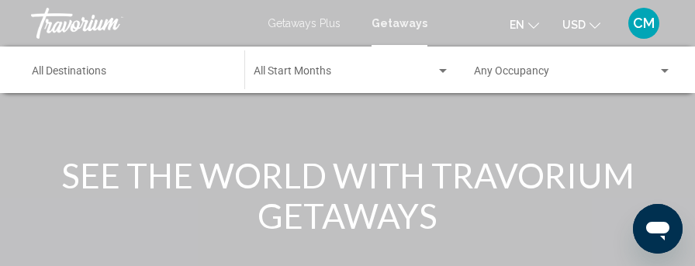
click at [157, 74] on input "Destination All Destinations" at bounding box center [130, 74] width 197 height 12
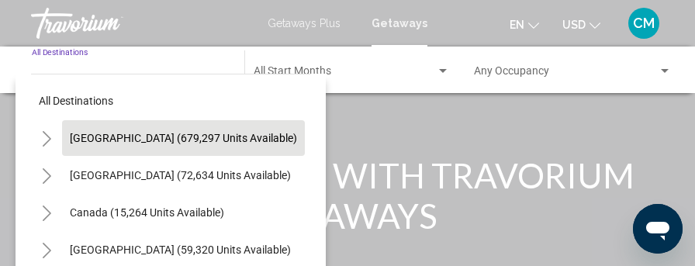
click at [157, 141] on span "[GEOGRAPHIC_DATA] (679,297 units available)" at bounding box center [183, 138] width 227 height 12
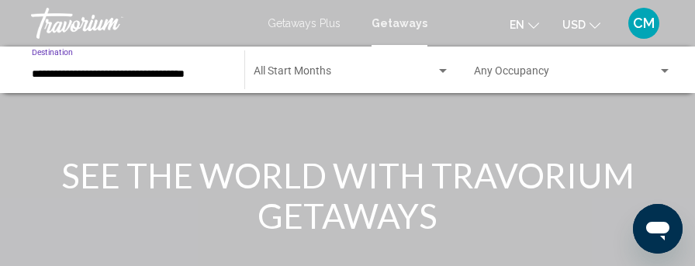
click at [154, 72] on input "**********" at bounding box center [130, 74] width 197 height 12
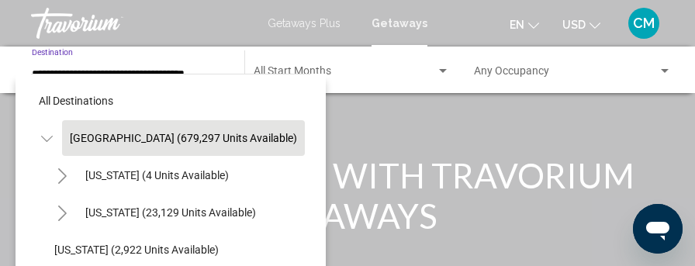
click at [154, 72] on input "**********" at bounding box center [130, 74] width 197 height 12
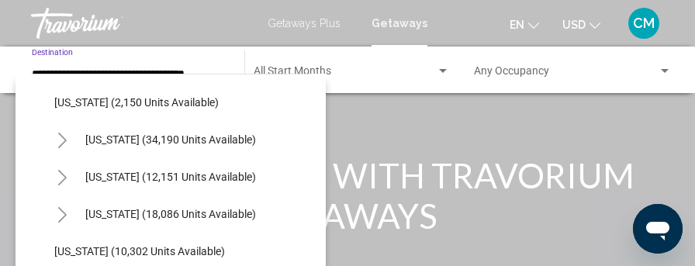
scroll to position [1319, 0]
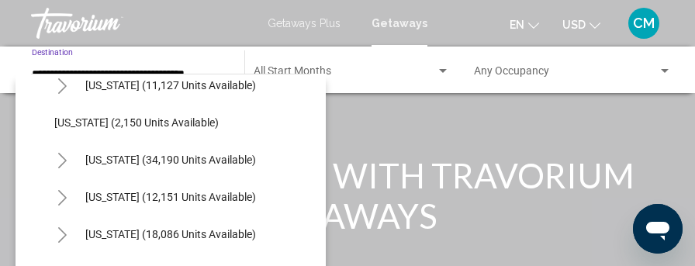
click at [161, 154] on span "[US_STATE] (34,190 units available)" at bounding box center [170, 160] width 171 height 12
click at [161, 154] on div "Main content" at bounding box center [347, 232] width 695 height 465
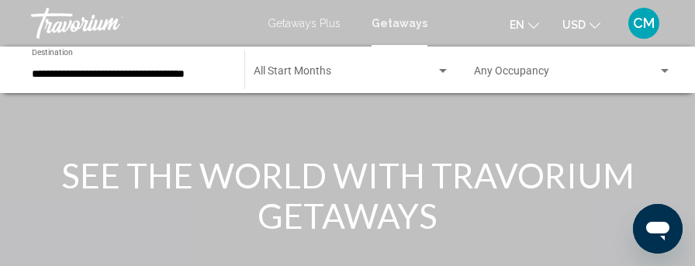
click at [162, 74] on input "**********" at bounding box center [130, 74] width 197 height 12
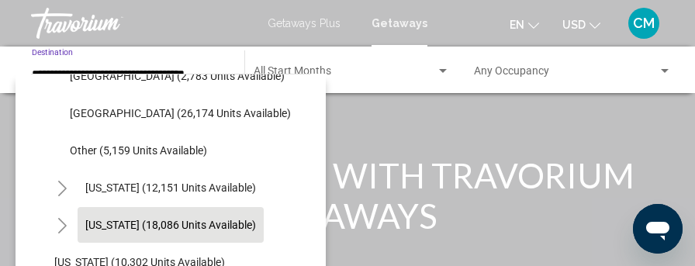
scroll to position [1444, 0]
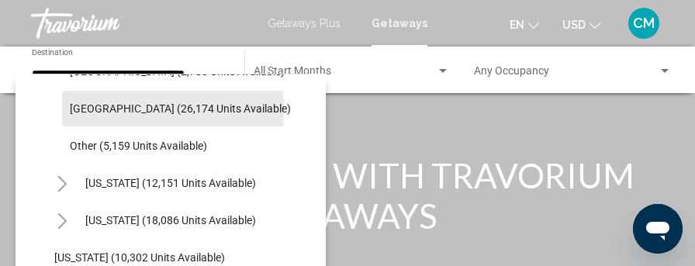
click at [111, 109] on span "[GEOGRAPHIC_DATA] (26,174 units available)" at bounding box center [180, 108] width 221 height 12
type input "**********"
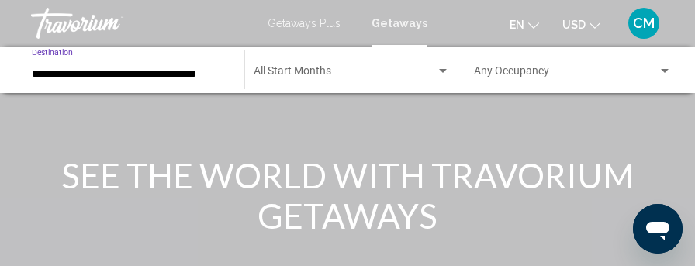
click at [305, 71] on span "Search widget" at bounding box center [345, 74] width 182 height 12
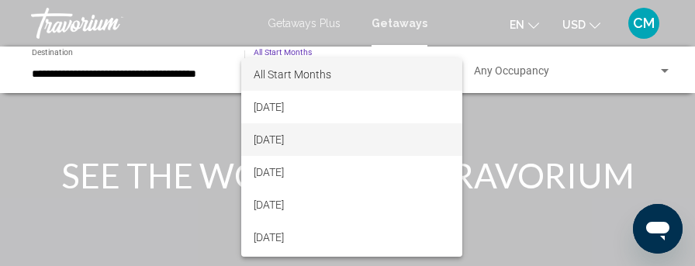
click at [296, 138] on span "[DATE]" at bounding box center [352, 139] width 197 height 33
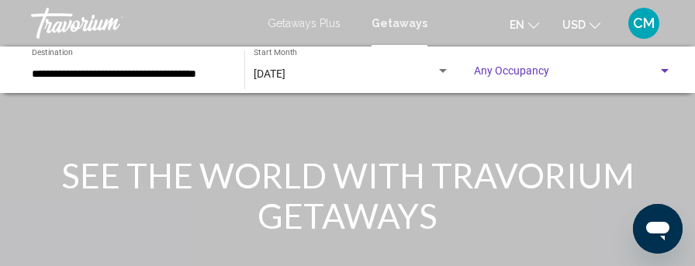
click at [524, 74] on span "Search widget" at bounding box center [565, 74] width 183 height 12
click at [531, 76] on span "Search widget" at bounding box center [565, 74] width 183 height 12
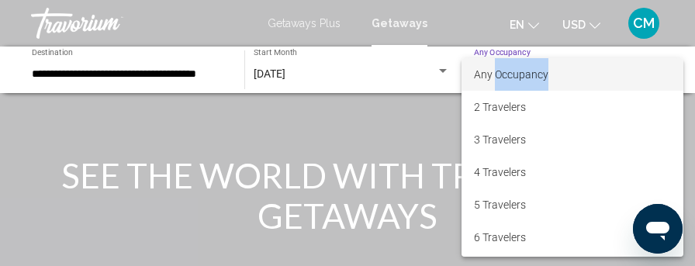
click at [531, 76] on span "Any Occupancy" at bounding box center [511, 74] width 74 height 12
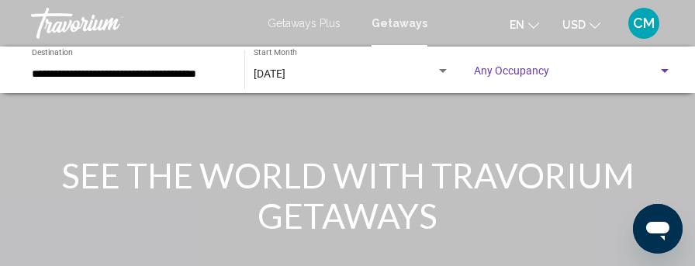
click at [531, 76] on span "Search widget" at bounding box center [565, 74] width 183 height 12
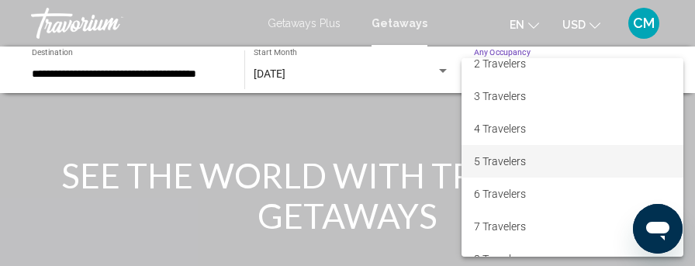
scroll to position [78, 0]
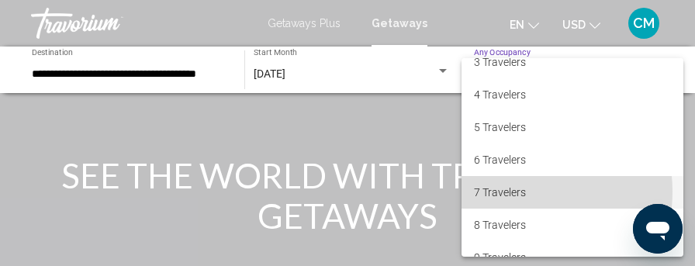
click at [501, 192] on span "7 Travelers" at bounding box center [572, 192] width 197 height 33
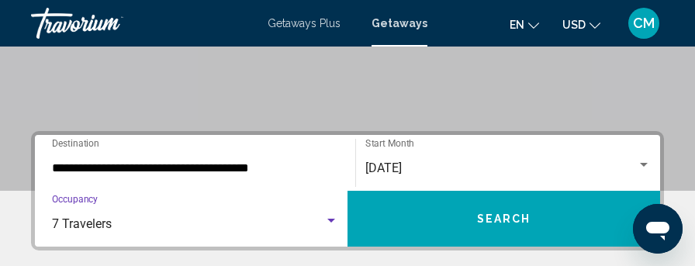
scroll to position [310, 0]
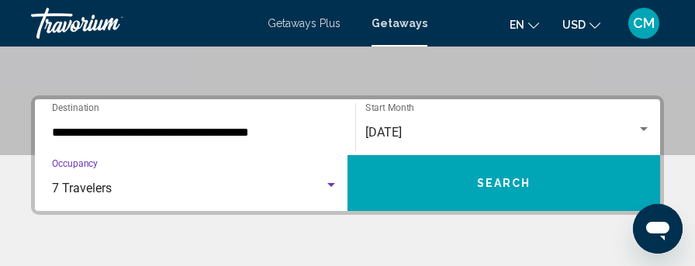
click at [465, 181] on button "Search" at bounding box center [504, 183] width 313 height 56
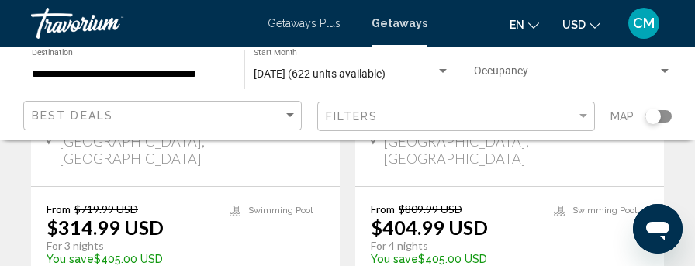
scroll to position [1629, 0]
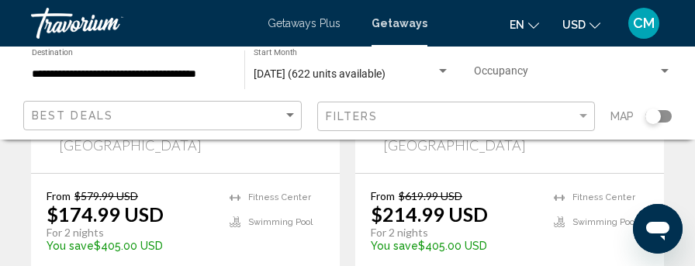
scroll to position [465, 0]
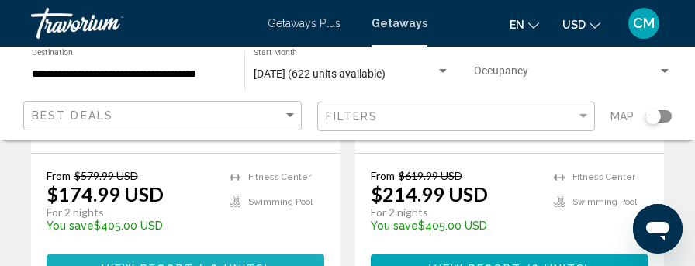
click at [152, 262] on span "View Resort ( 76 units )" at bounding box center [186, 268] width 168 height 12
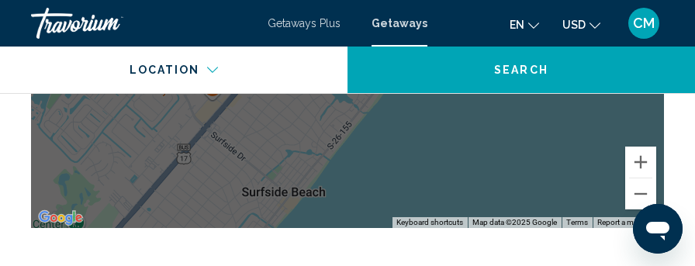
scroll to position [2764, 0]
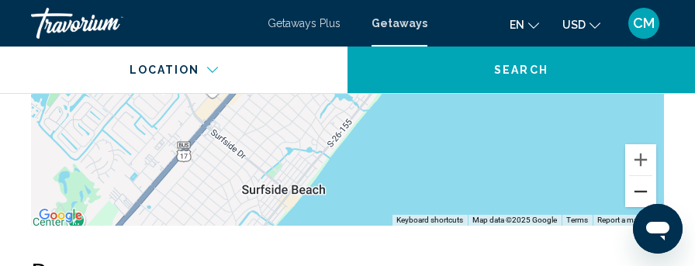
click at [642, 176] on button "Zoom out" at bounding box center [640, 191] width 31 height 31
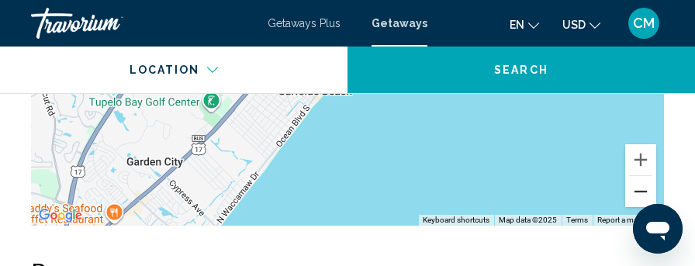
click at [642, 176] on button "Zoom out" at bounding box center [640, 191] width 31 height 31
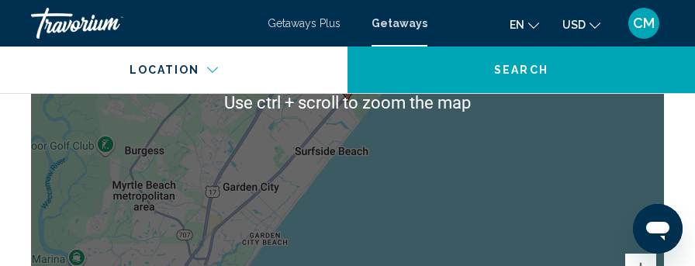
scroll to position [2686, 0]
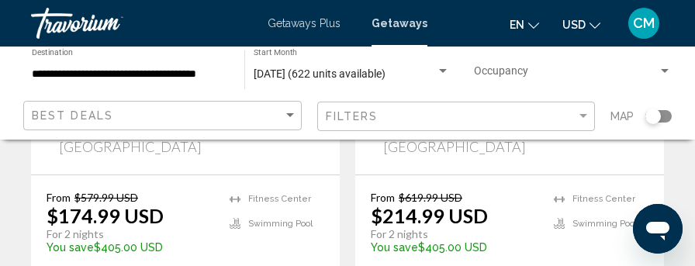
scroll to position [465, 0]
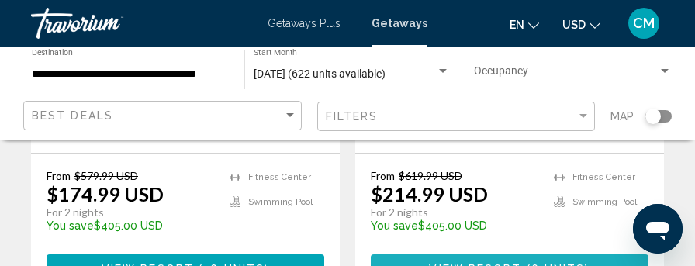
click at [484, 263] on span "View Resort" at bounding box center [475, 269] width 92 height 12
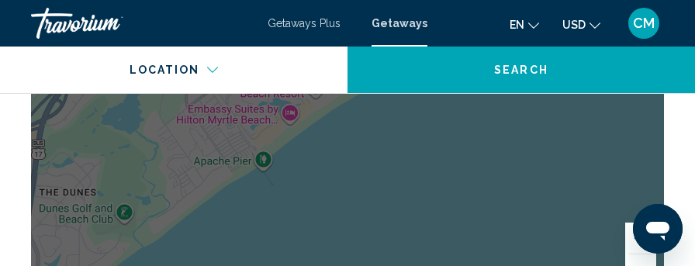
scroll to position [3074, 0]
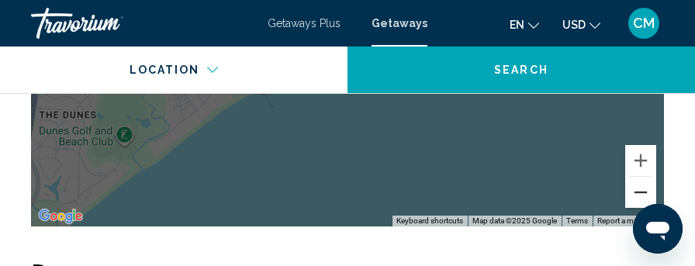
click at [638, 177] on button "Zoom out" at bounding box center [640, 192] width 31 height 31
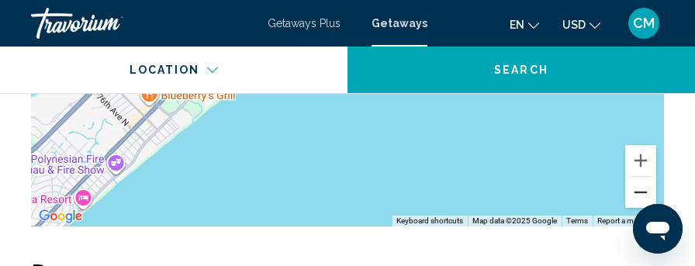
click at [642, 177] on button "Zoom out" at bounding box center [640, 192] width 31 height 31
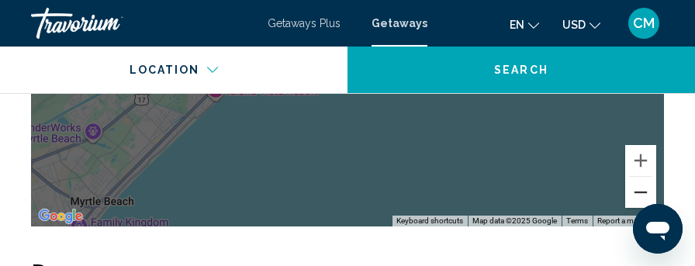
click at [642, 177] on button "Zoom out" at bounding box center [640, 192] width 31 height 31
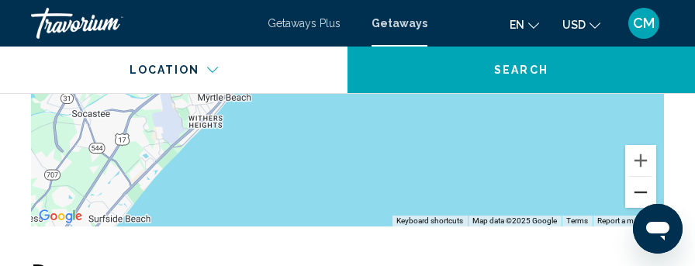
click at [642, 177] on button "Zoom out" at bounding box center [640, 192] width 31 height 31
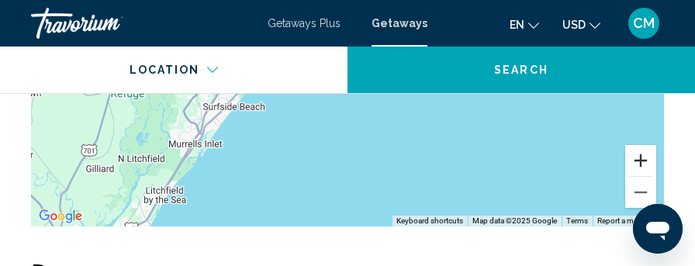
click at [641, 145] on button "Zoom in" at bounding box center [640, 160] width 31 height 31
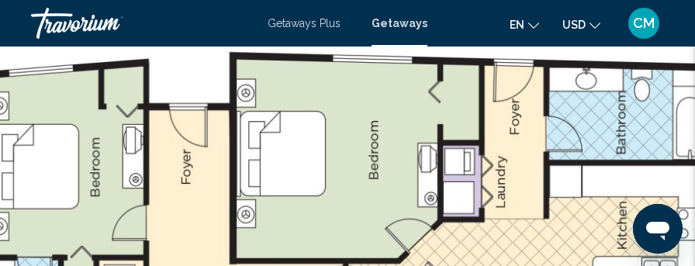
scroll to position [0, 0]
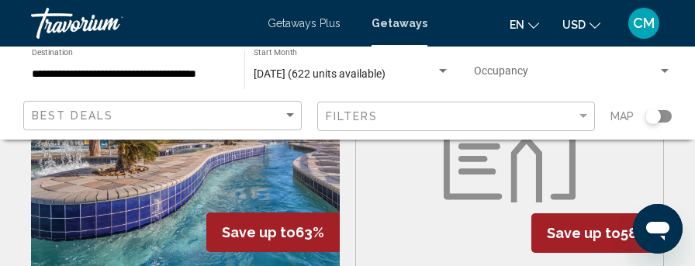
scroll to position [853, 0]
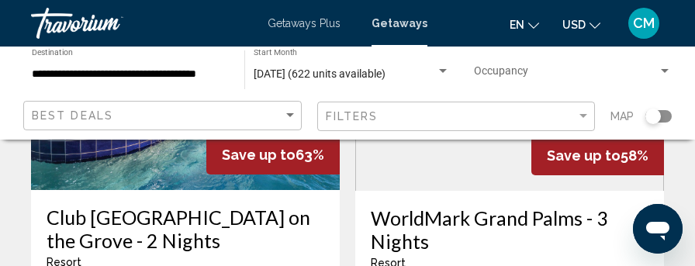
click at [189, 206] on h3 "Club Wyndham Towers on the Grove - 2 Nights" at bounding box center [186, 229] width 278 height 47
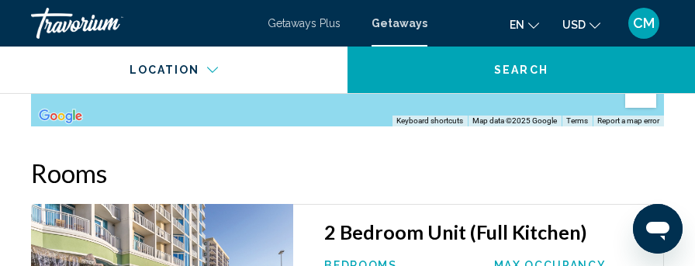
scroll to position [3229, 0]
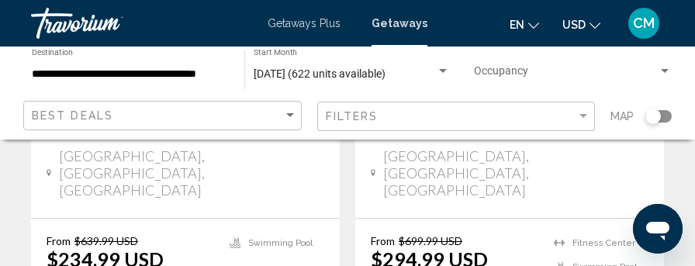
scroll to position [1008, 0]
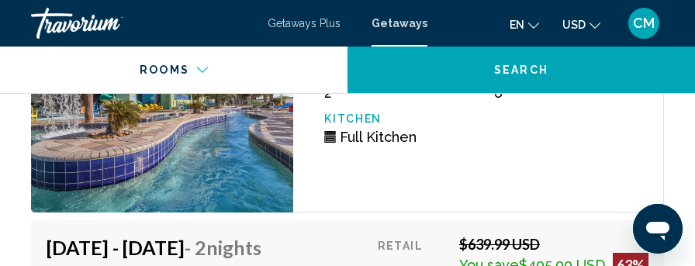
scroll to position [3540, 0]
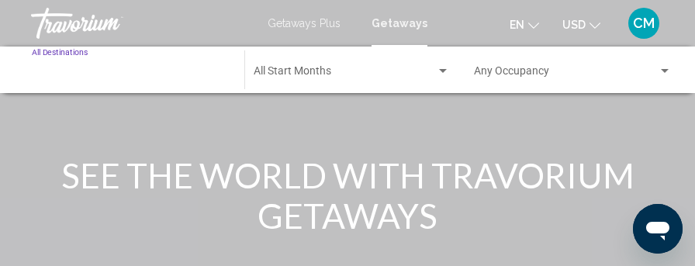
click at [144, 71] on input "Destination All Destinations" at bounding box center [130, 74] width 197 height 12
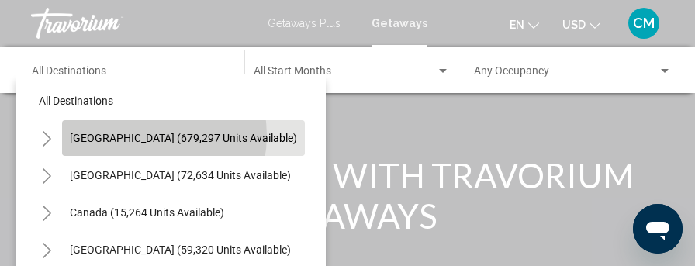
click at [140, 135] on span "United States (679,297 units available)" at bounding box center [183, 138] width 227 height 12
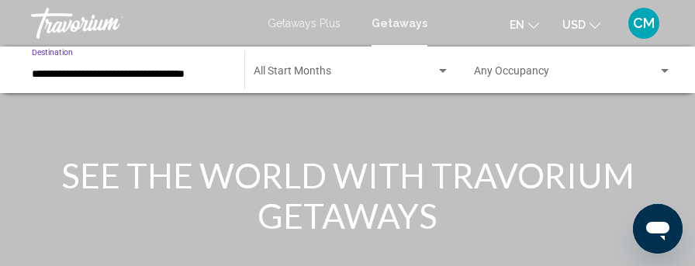
click at [136, 72] on input "**********" at bounding box center [130, 74] width 197 height 12
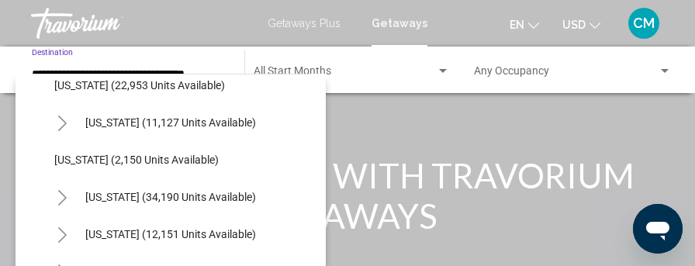
scroll to position [1319, 0]
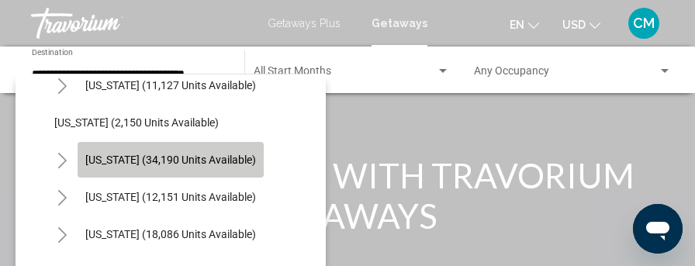
click at [150, 164] on span "South Carolina (34,190 units available)" at bounding box center [170, 160] width 171 height 12
click at [150, 164] on h1 "SEE THE WORLD WITH TRAVORIUM GETAWAYS" at bounding box center [348, 195] width 582 height 81
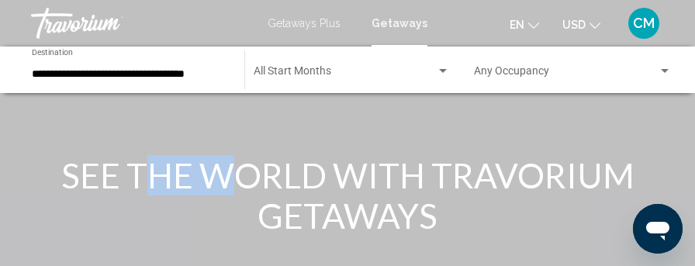
click at [149, 71] on input "**********" at bounding box center [130, 74] width 197 height 12
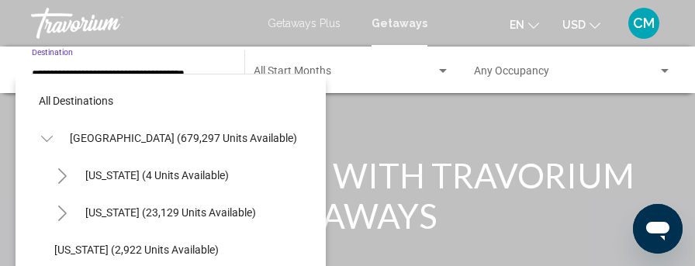
click at [149, 71] on input "**********" at bounding box center [130, 74] width 197 height 12
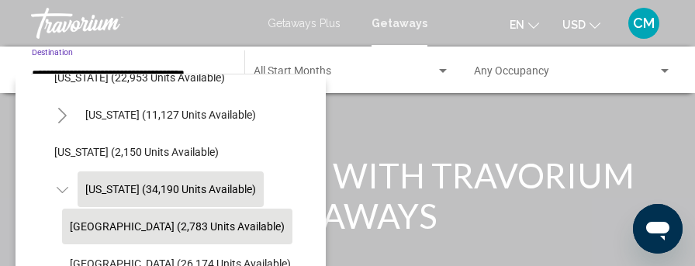
scroll to position [1444, 0]
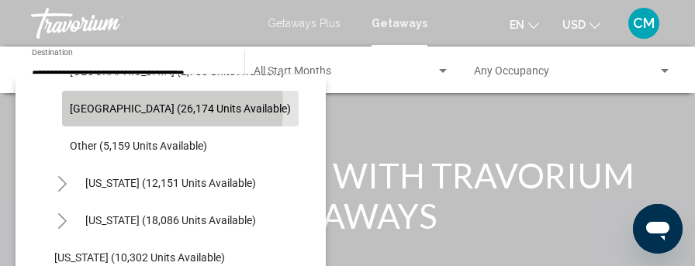
click at [96, 107] on span "Myrtle Beach Area (26,174 units available)" at bounding box center [180, 108] width 221 height 12
type input "**********"
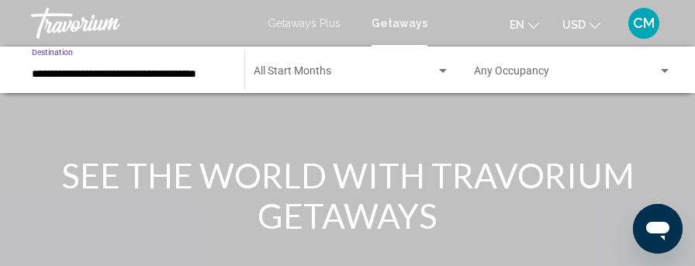
click at [289, 72] on span "Search widget" at bounding box center [345, 74] width 182 height 12
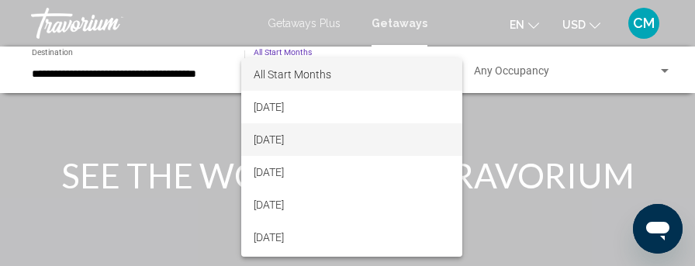
click at [291, 133] on span "October 2025" at bounding box center [352, 139] width 197 height 33
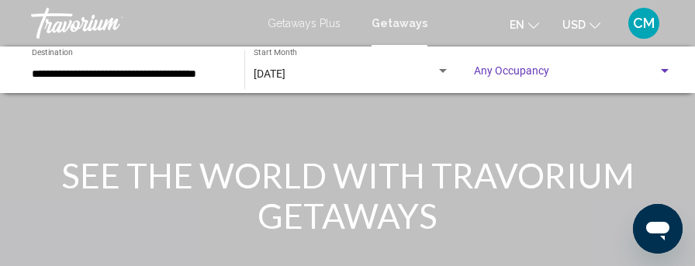
click at [558, 73] on span "Search widget" at bounding box center [565, 74] width 183 height 12
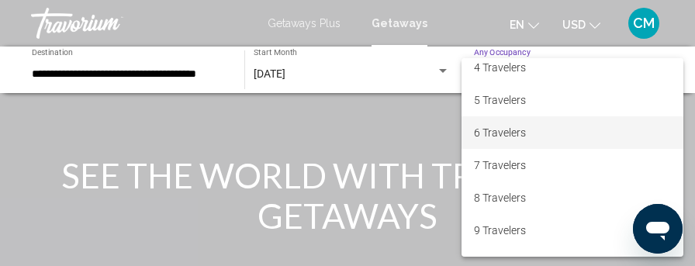
scroll to position [127, 0]
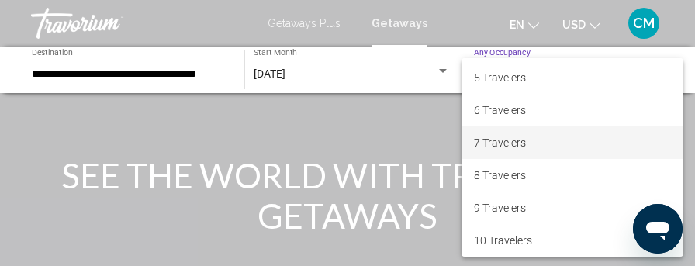
click at [498, 140] on span "7 Travelers" at bounding box center [572, 142] width 197 height 33
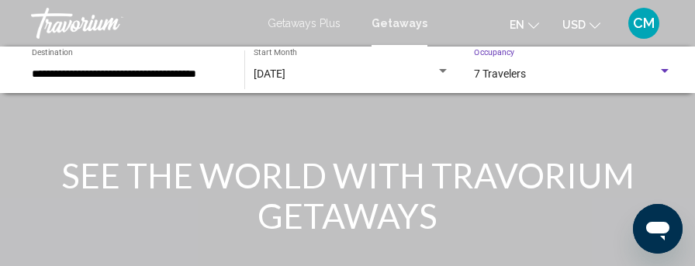
click at [498, 140] on div "Main content" at bounding box center [347, 232] width 695 height 465
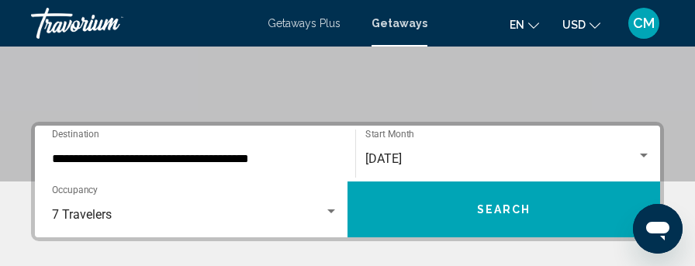
scroll to position [310, 0]
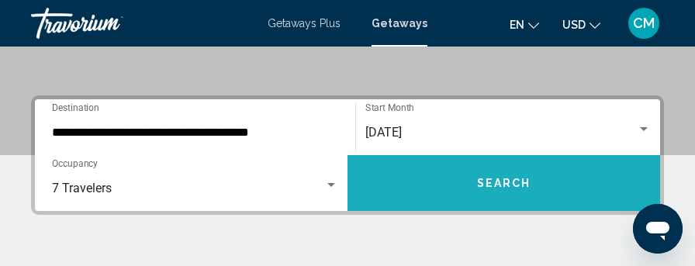
click at [462, 185] on button "Search" at bounding box center [504, 183] width 313 height 56
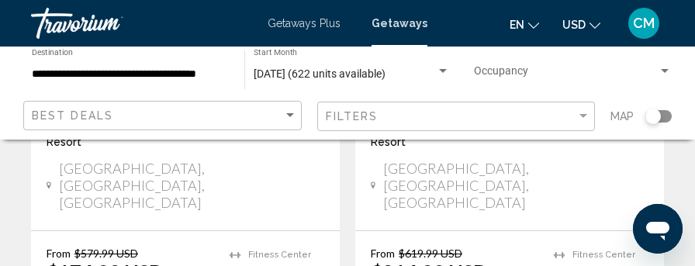
scroll to position [465, 0]
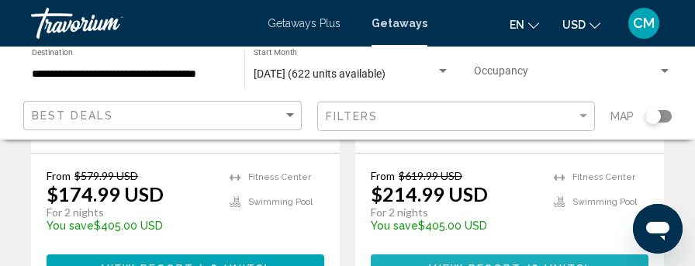
click at [517, 263] on span "View Resort" at bounding box center [475, 269] width 92 height 12
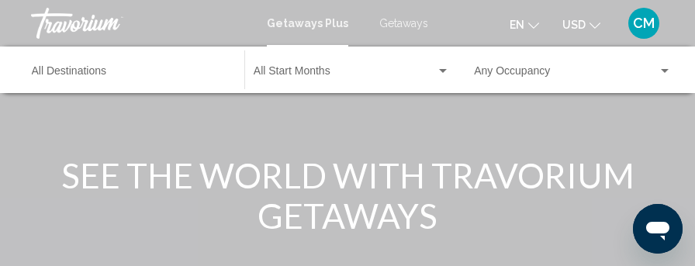
click at [402, 26] on span "Getaways" at bounding box center [403, 23] width 49 height 12
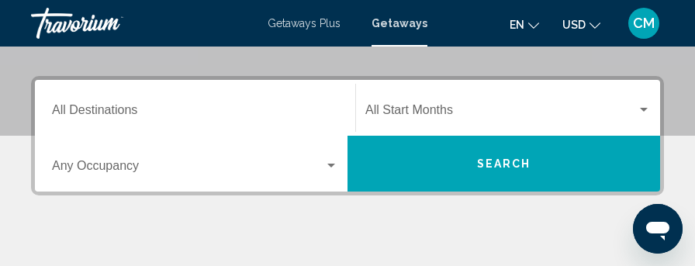
scroll to position [310, 0]
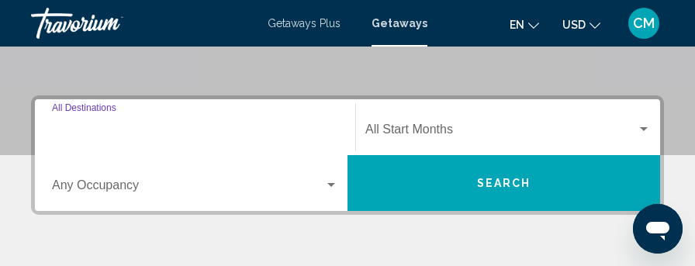
click at [129, 128] on input "Destination All Destinations" at bounding box center [195, 133] width 286 height 14
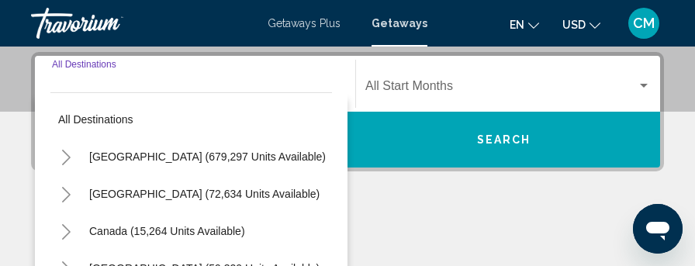
scroll to position [355, 0]
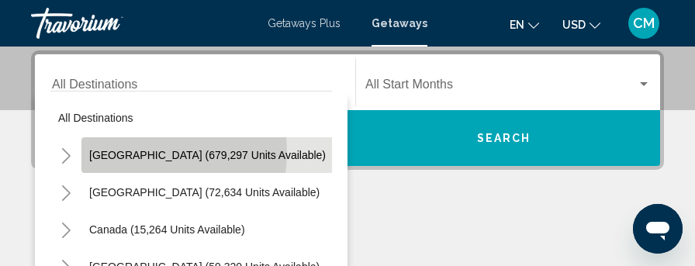
click at [144, 152] on span "[GEOGRAPHIC_DATA] (679,297 units available)" at bounding box center [207, 155] width 237 height 12
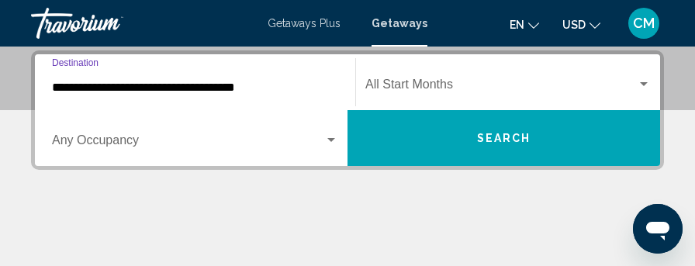
click at [138, 83] on input "**********" at bounding box center [195, 88] width 286 height 14
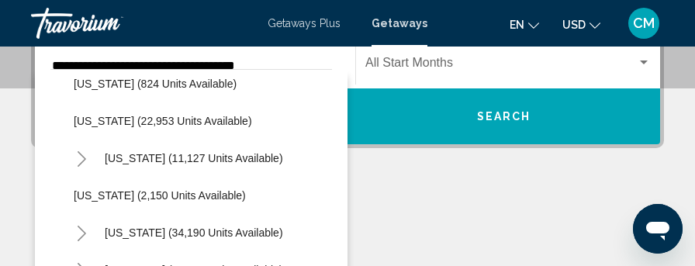
scroll to position [1319, 0]
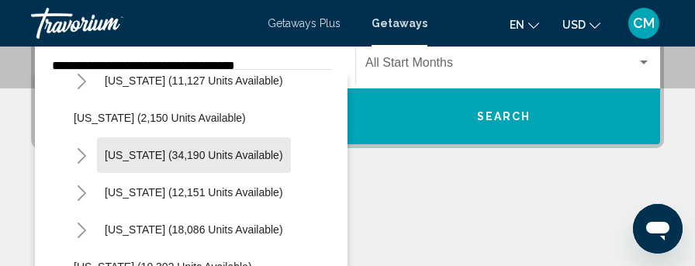
click at [164, 159] on span "[US_STATE] (34,190 units available)" at bounding box center [194, 155] width 178 height 12
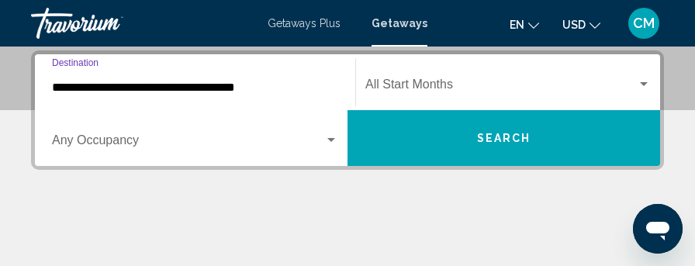
click at [206, 85] on input "**********" at bounding box center [195, 88] width 286 height 14
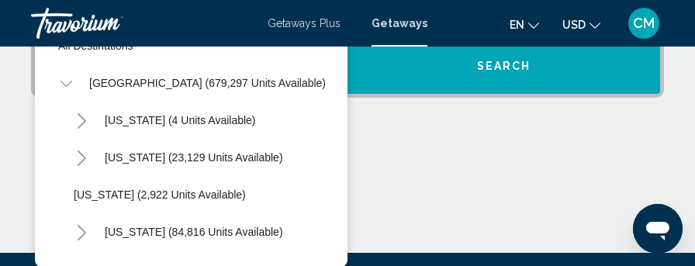
scroll to position [1289, 0]
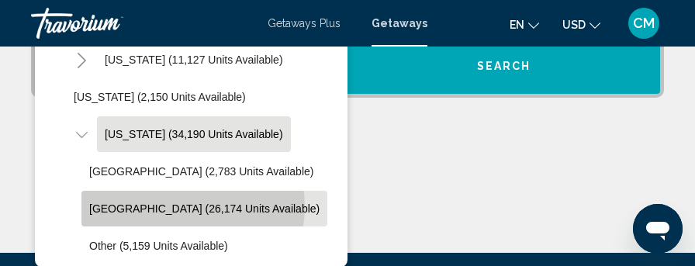
click at [182, 206] on span "[GEOGRAPHIC_DATA] (26,174 units available)" at bounding box center [204, 208] width 230 height 12
type input "**********"
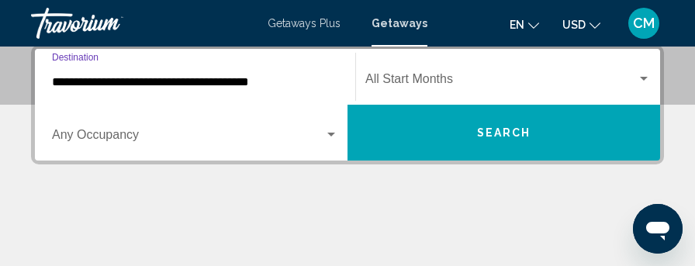
scroll to position [355, 0]
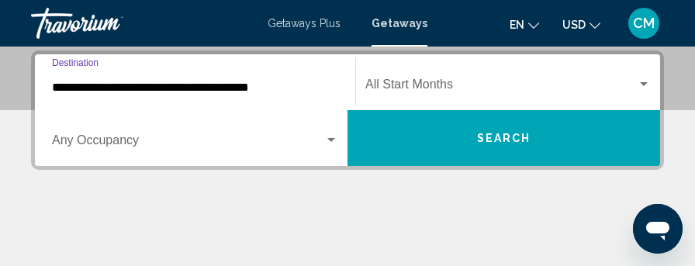
click at [144, 142] on span "Search widget" at bounding box center [188, 144] width 272 height 14
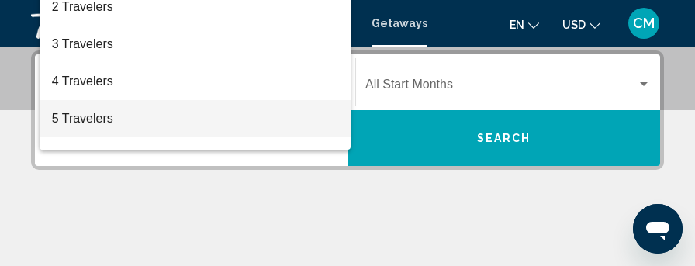
scroll to position [78, 0]
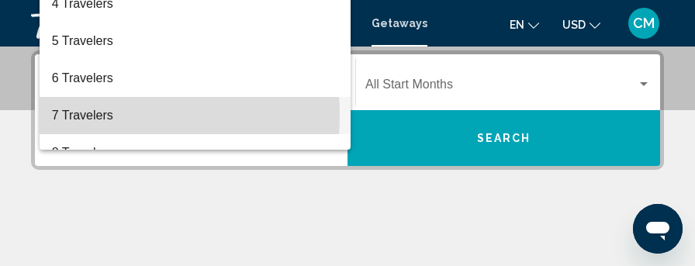
click at [93, 116] on span "7 Travelers" at bounding box center [195, 115] width 286 height 37
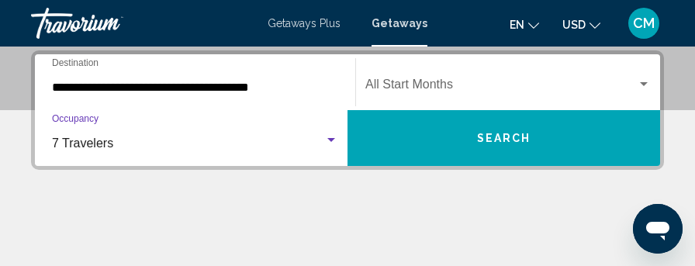
click at [451, 83] on span "Search widget" at bounding box center [501, 88] width 272 height 14
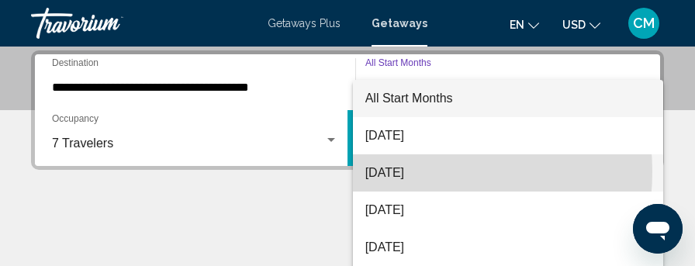
click at [405, 171] on span "[DATE]" at bounding box center [508, 172] width 286 height 37
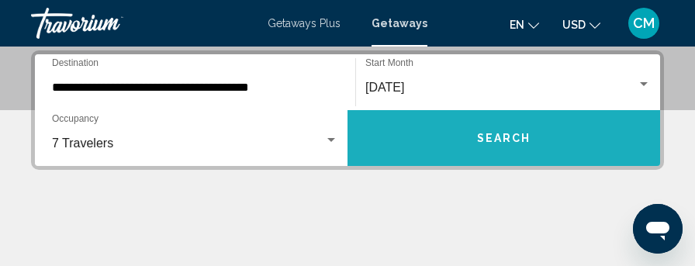
click at [504, 140] on span "Search" at bounding box center [504, 139] width 54 height 12
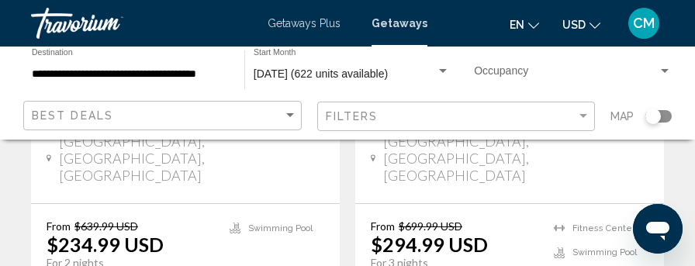
scroll to position [1008, 0]
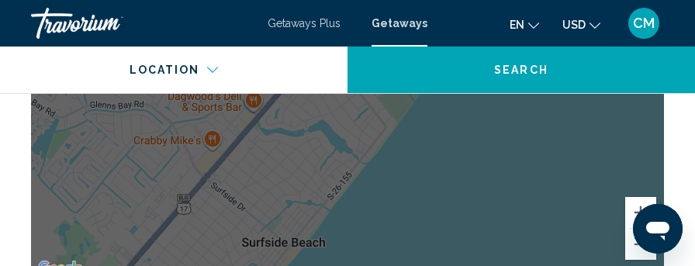
scroll to position [1474, 0]
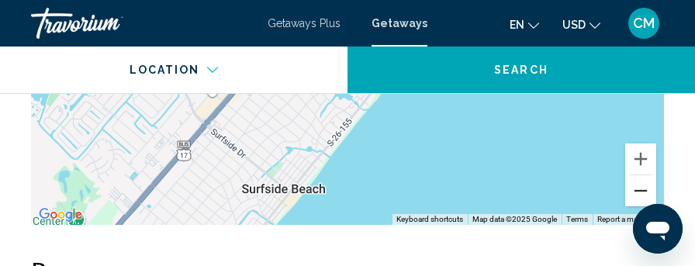
click at [645, 180] on button "Zoom out" at bounding box center [640, 190] width 31 height 31
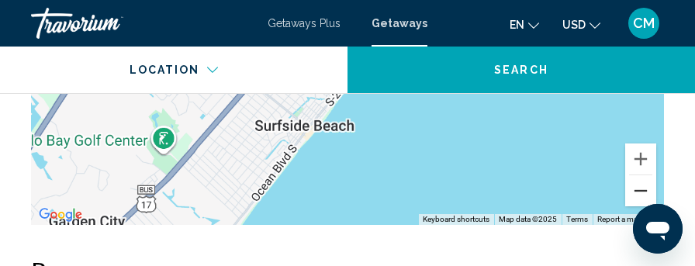
click at [645, 180] on button "Zoom out" at bounding box center [640, 190] width 31 height 31
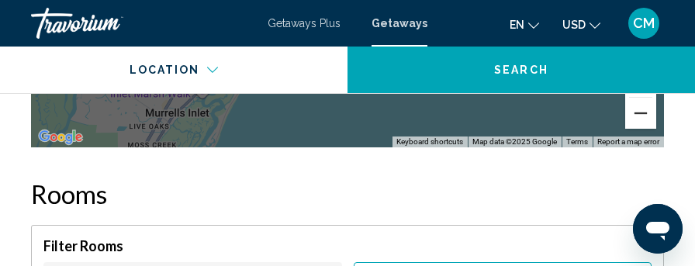
scroll to position [1629, 0]
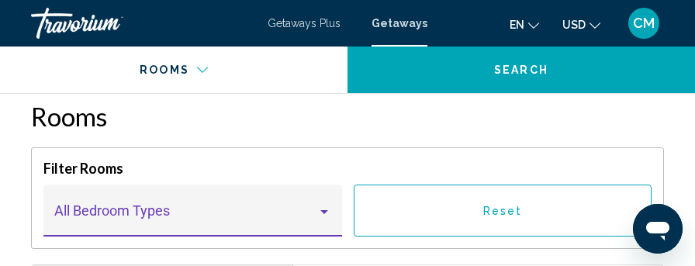
click at [271, 210] on span "Main content" at bounding box center [186, 218] width 264 height 16
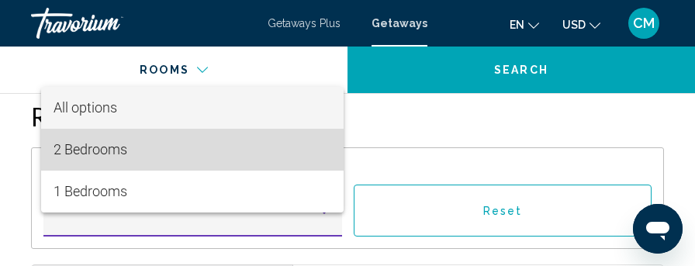
click at [176, 150] on span "2 Bedrooms" at bounding box center [193, 150] width 278 height 42
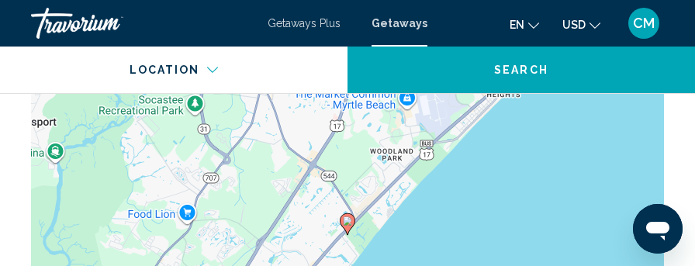
scroll to position [1164, 0]
